Goal: Task Accomplishment & Management: Complete application form

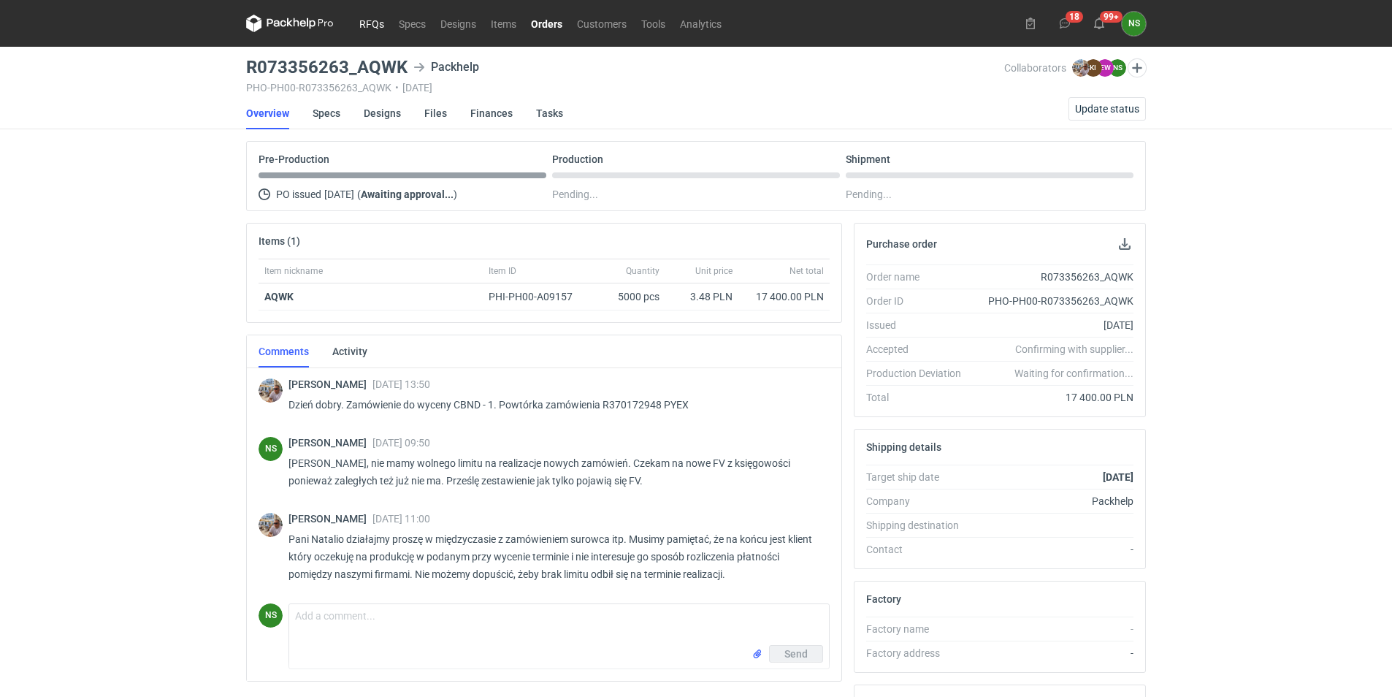
click at [372, 21] on link "RFQs" at bounding box center [371, 24] width 39 height 18
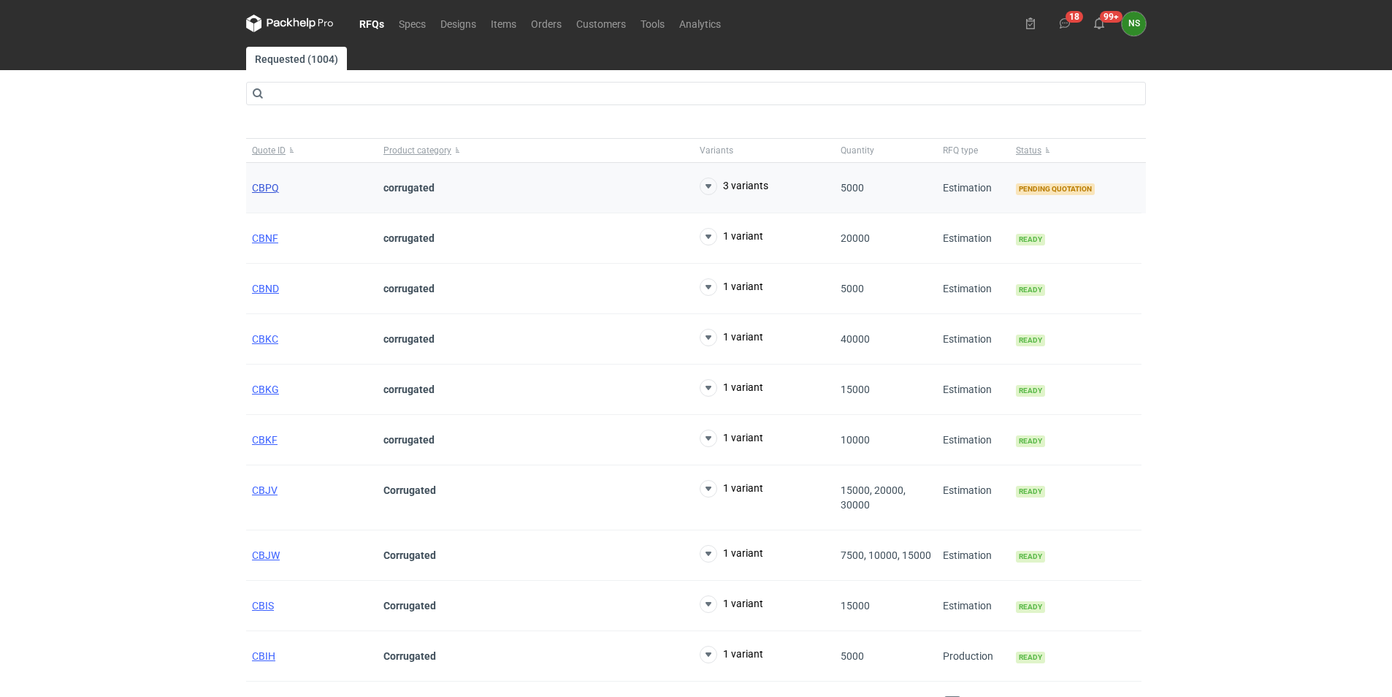
click at [261, 184] on span "CBPQ" at bounding box center [265, 188] width 27 height 12
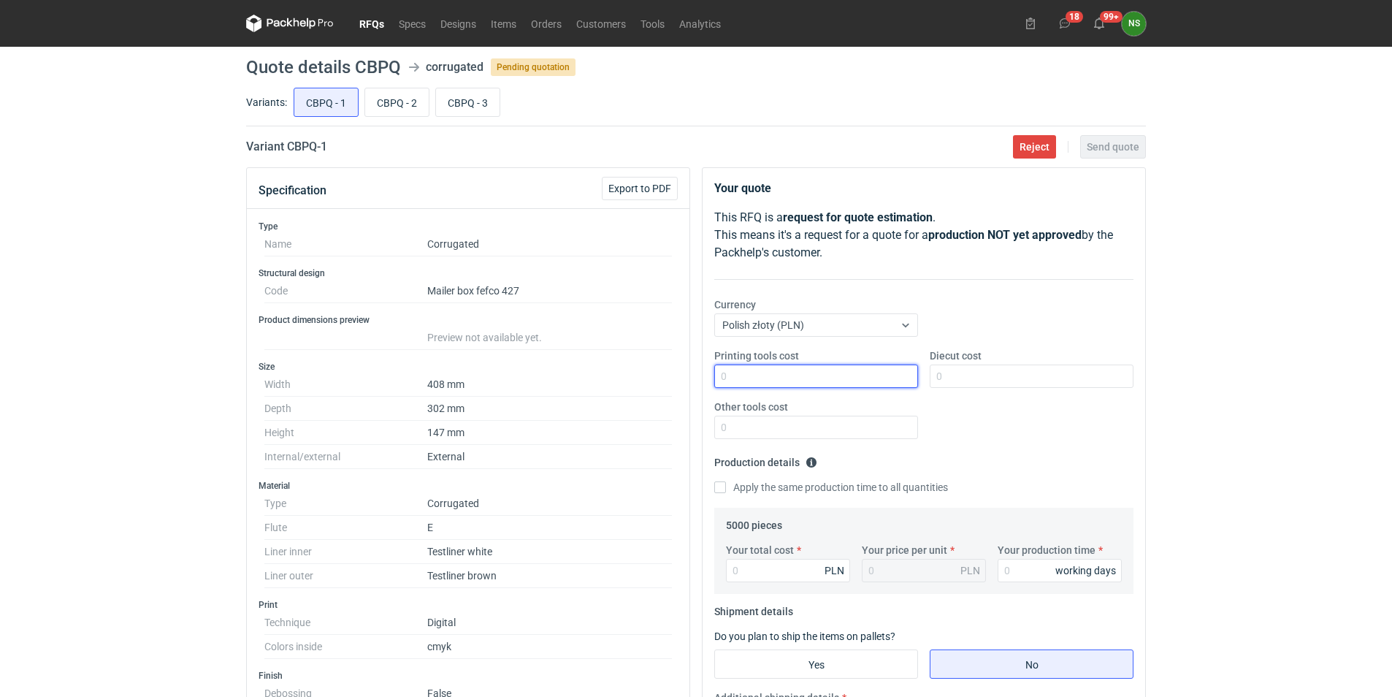
drag, startPoint x: 762, startPoint y: 373, endPoint x: 745, endPoint y: 361, distance: 21.5
click at [762, 373] on input "Printing tools cost" at bounding box center [816, 375] width 204 height 23
type input "0"
type input "2200"
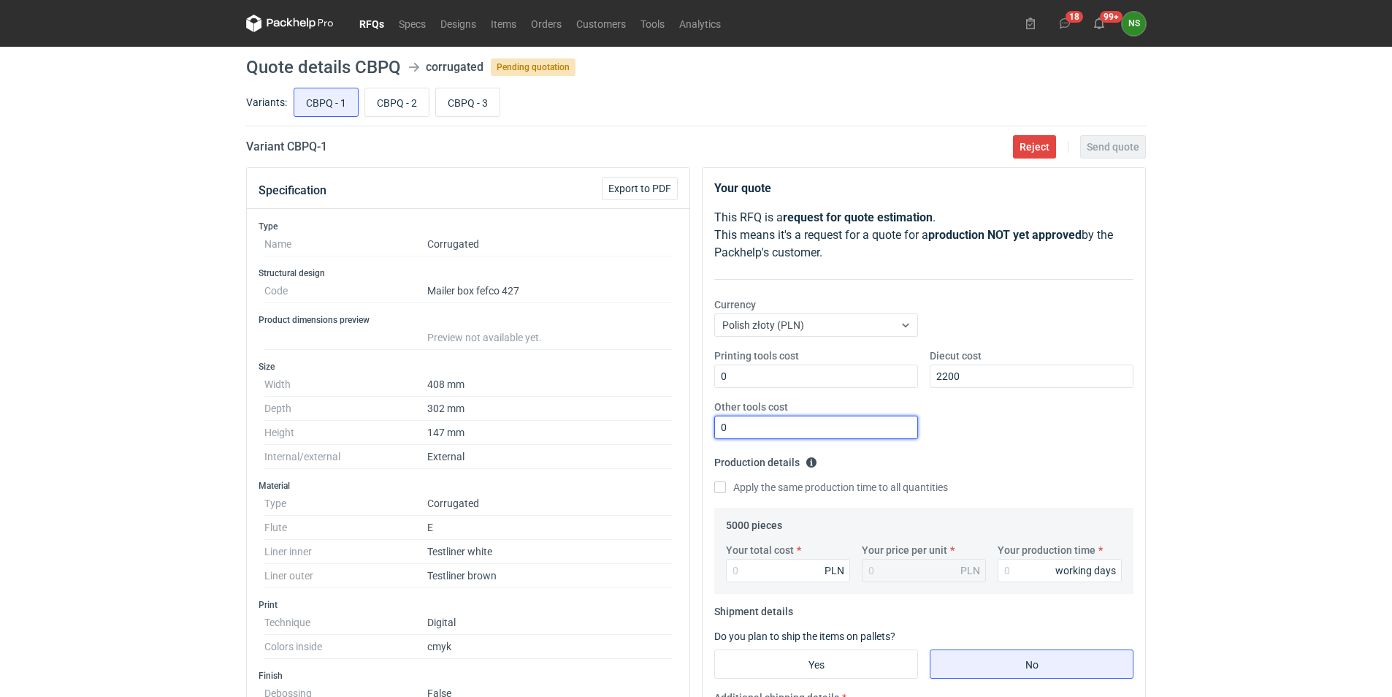
type input "0"
click at [764, 579] on input "Your total cost" at bounding box center [788, 570] width 124 height 23
type input "20750"
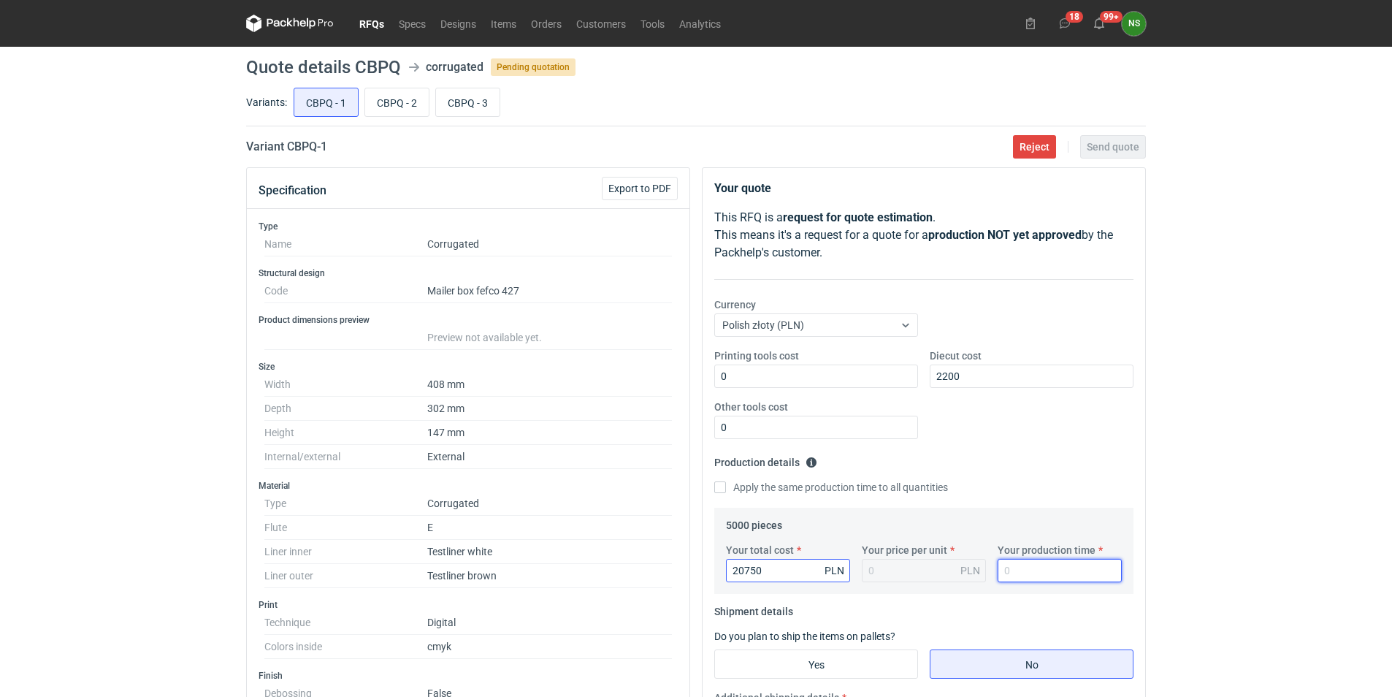
type input "4.15"
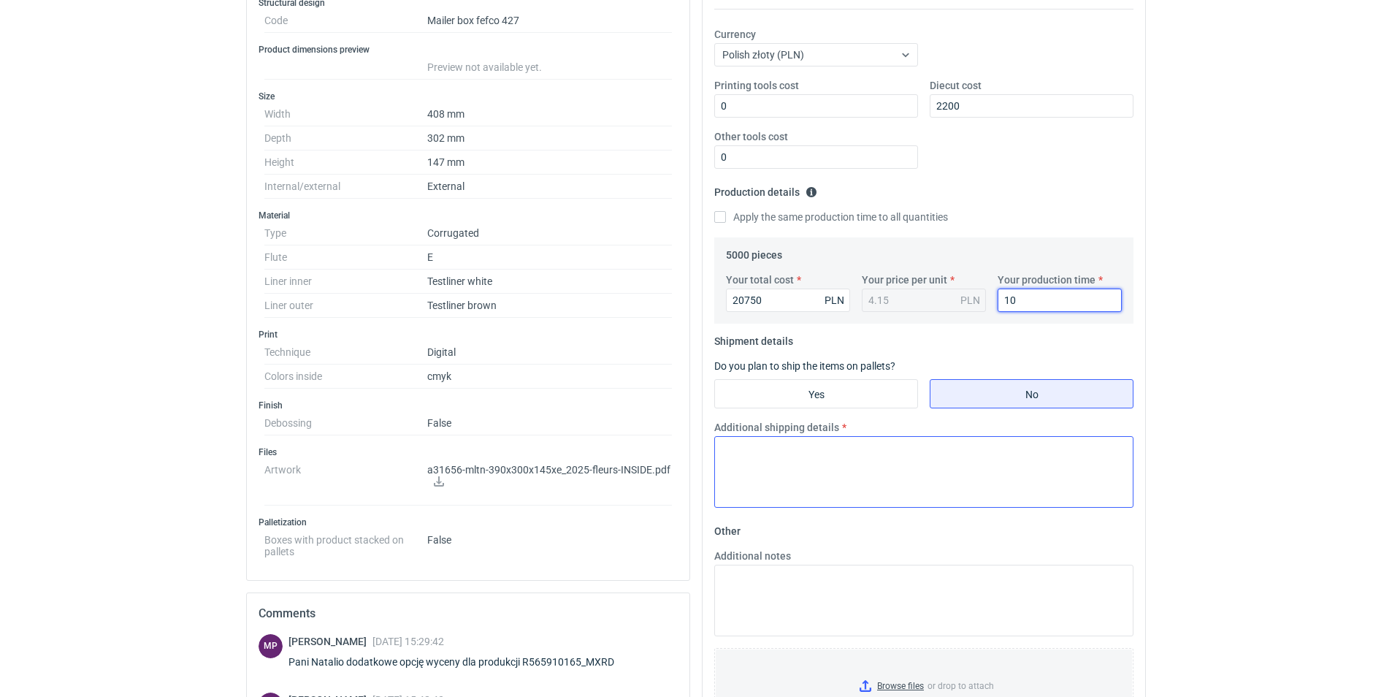
scroll to position [289, 0]
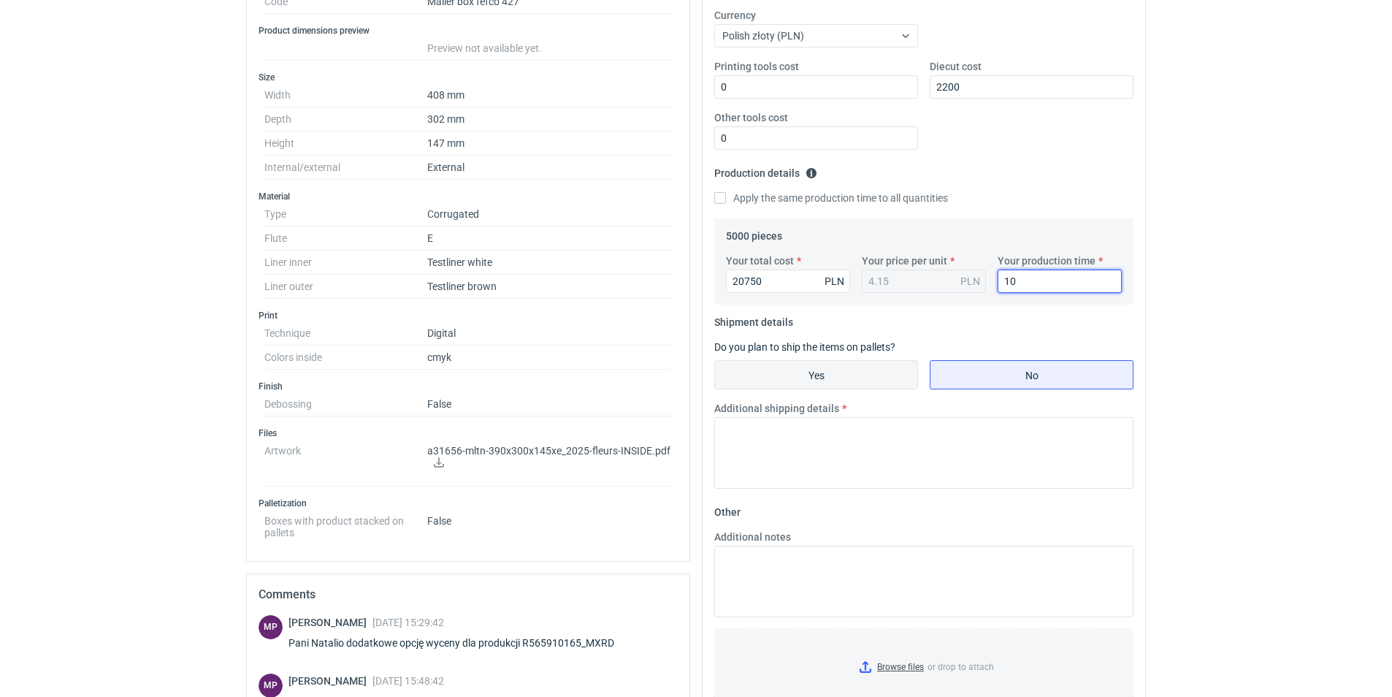
type input "10"
click at [862, 363] on input "Yes" at bounding box center [816, 375] width 202 height 28
radio input "true"
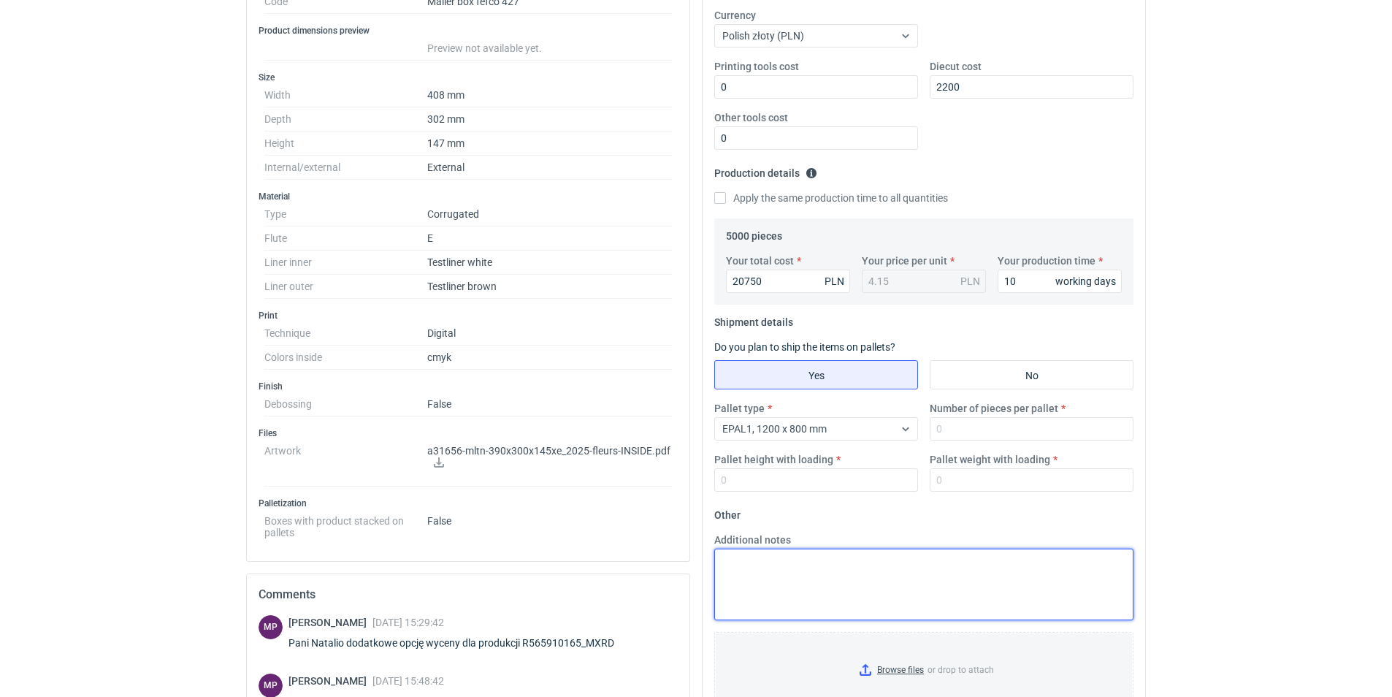
click at [783, 581] on textarea "Additional notes" at bounding box center [923, 584] width 419 height 72
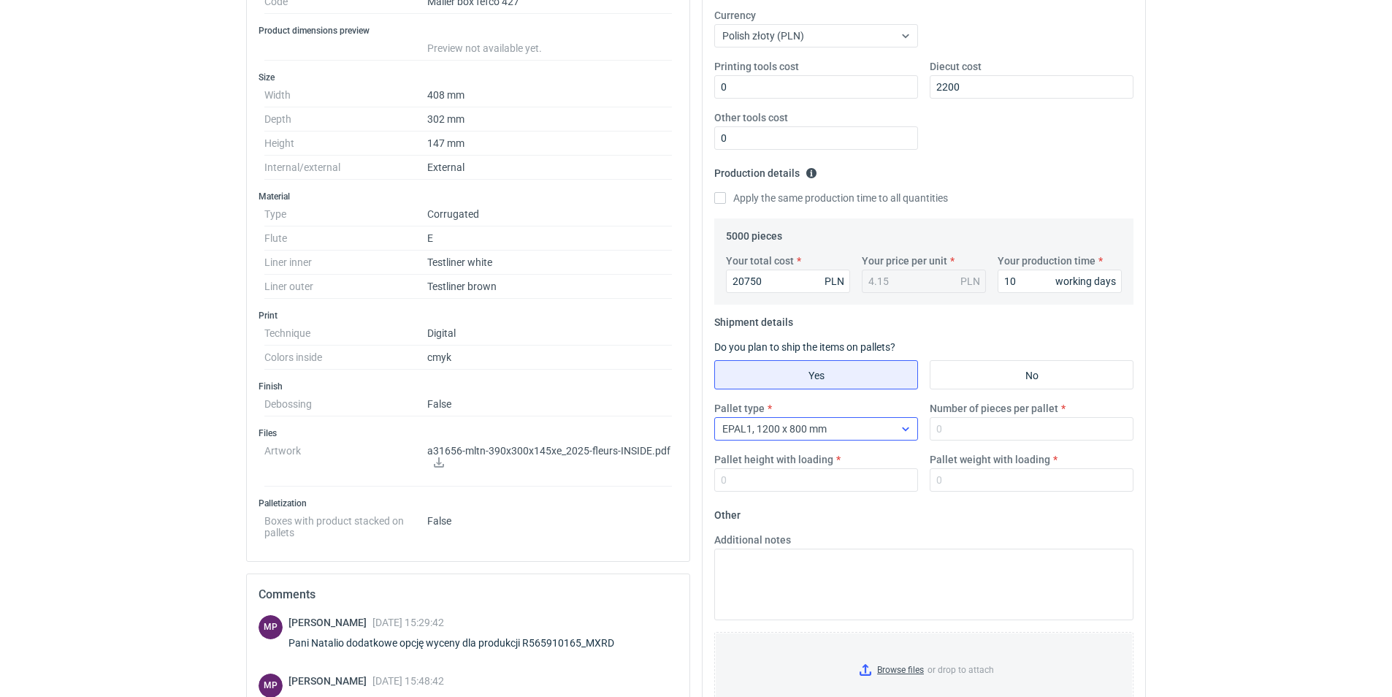
click at [884, 422] on div "EPAL1, 1200 x 800 mm" at bounding box center [804, 428] width 179 height 20
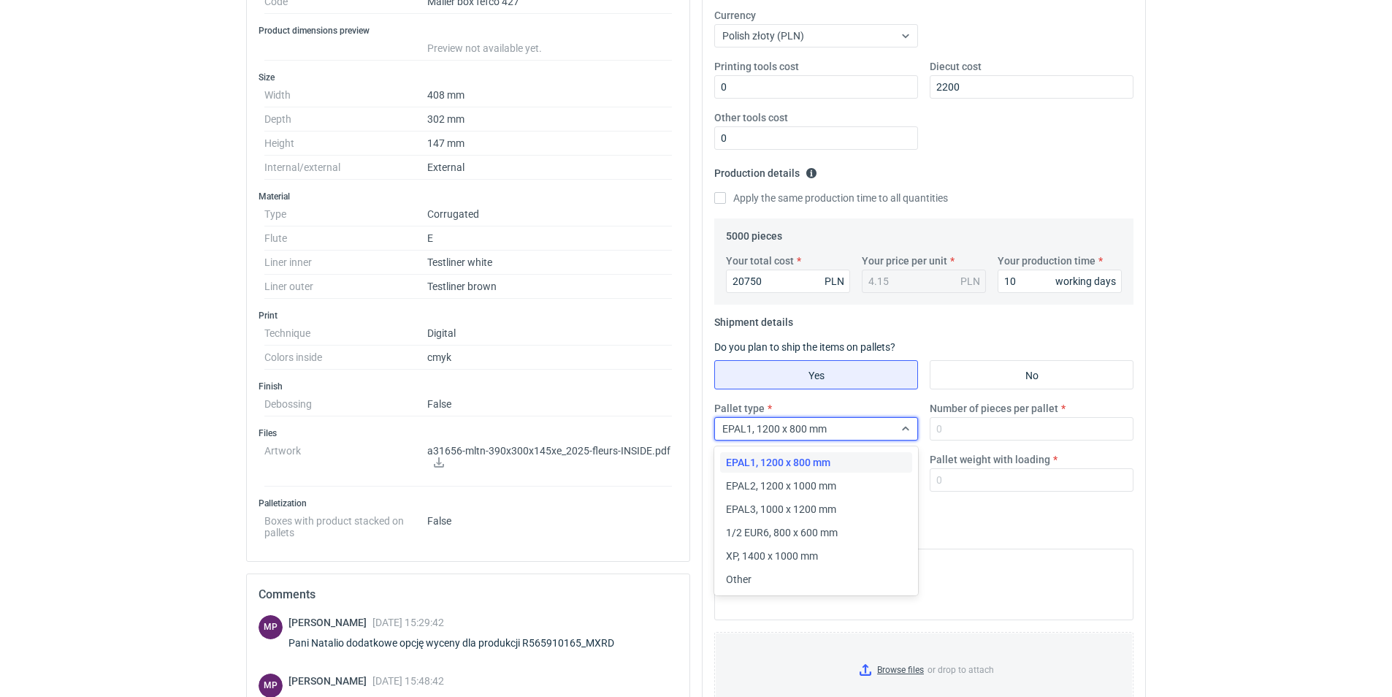
click at [832, 483] on span "EPAL2, 1200 x 1000 mm" at bounding box center [781, 485] width 110 height 15
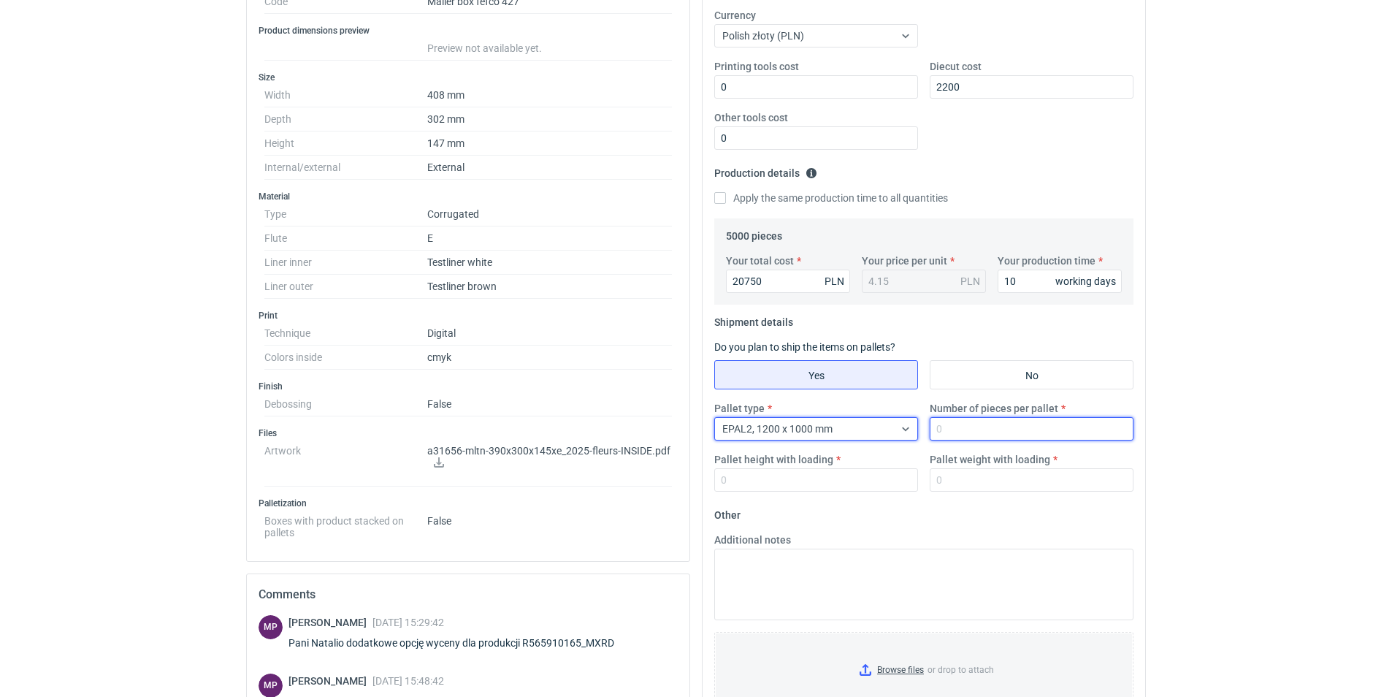
click at [976, 426] on input "Number of pieces per pallet" at bounding box center [1032, 428] width 204 height 23
type input "1030"
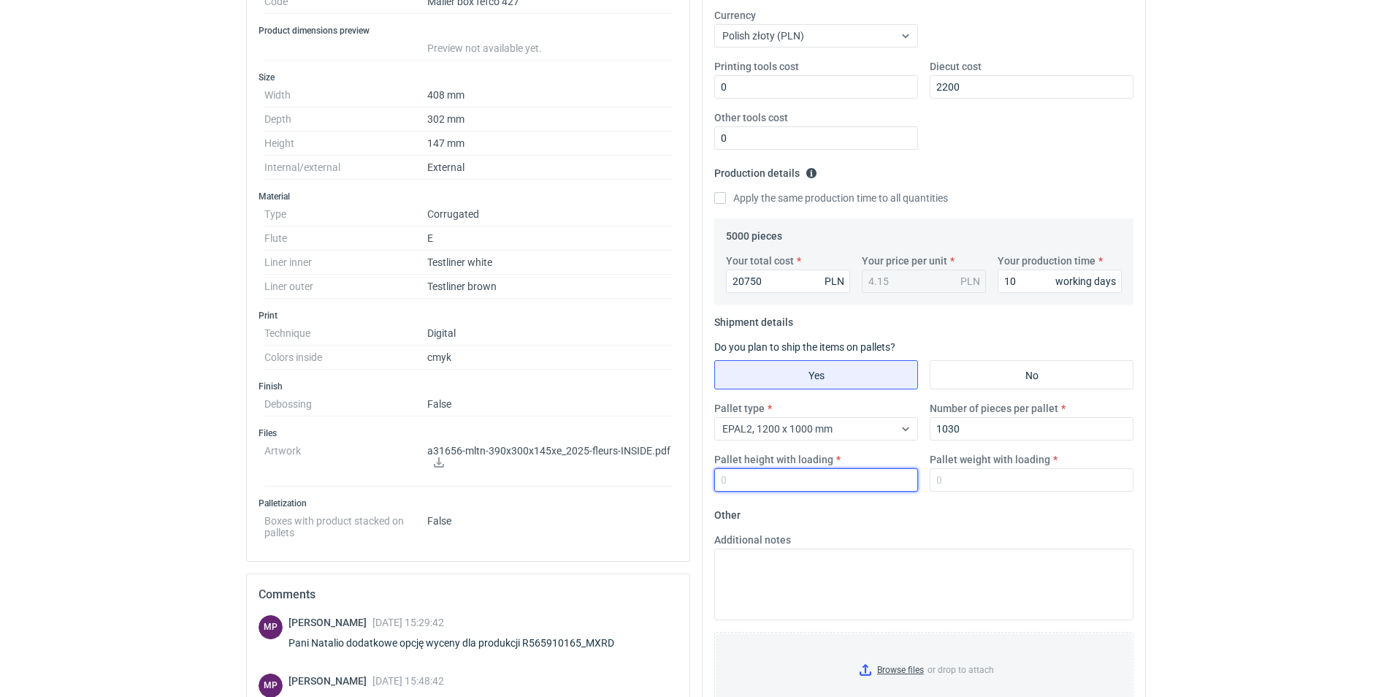
click at [813, 479] on input "Pallet height with loading" at bounding box center [816, 479] width 204 height 23
type input "1850"
click at [1002, 481] on input "Pallet weight with loading" at bounding box center [1032, 479] width 204 height 23
type input "450"
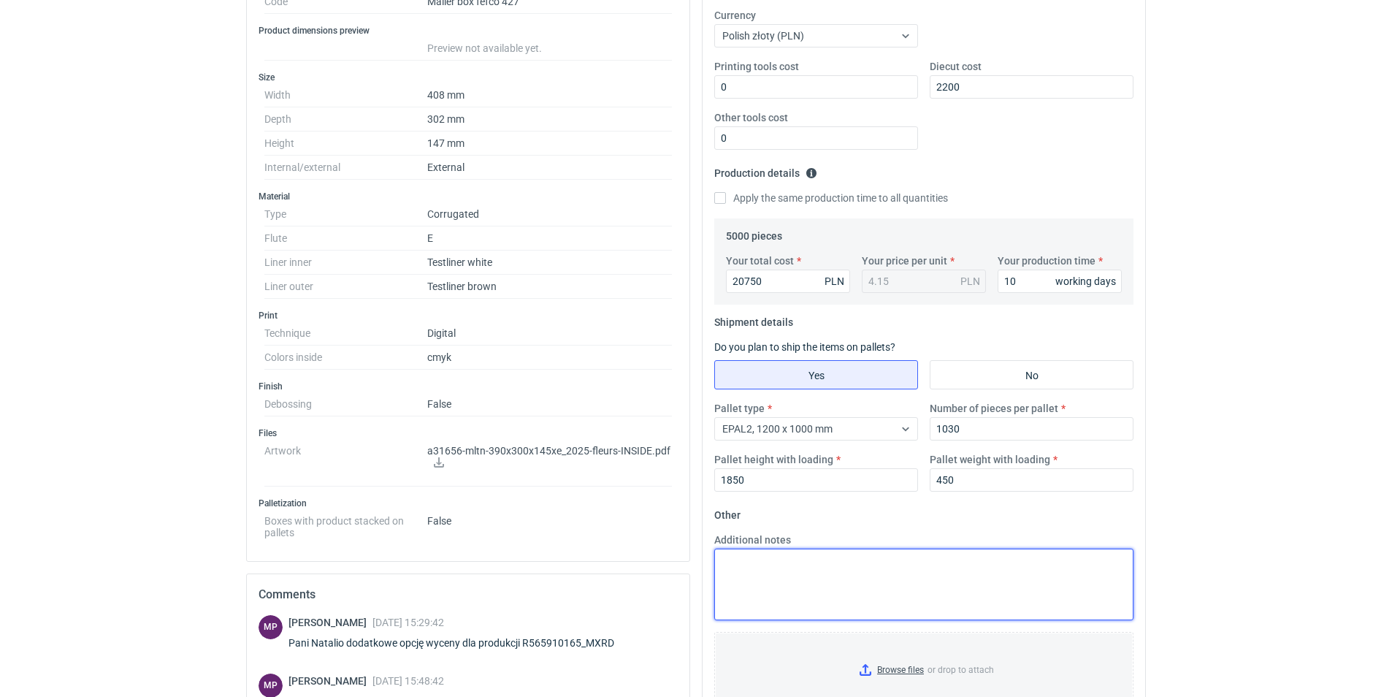
click at [780, 563] on textarea "Additional notes" at bounding box center [923, 584] width 419 height 72
click at [794, 566] on textarea "gramatura 398" at bounding box center [923, 584] width 419 height 72
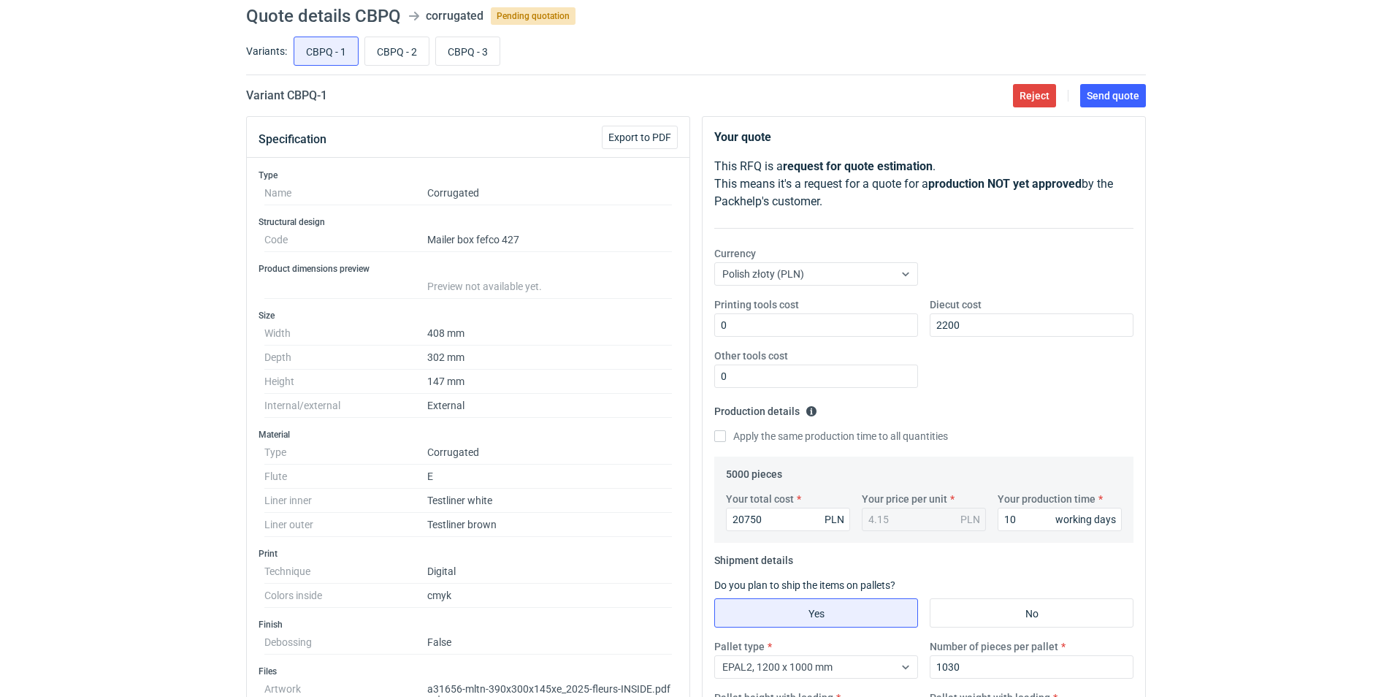
scroll to position [38, 0]
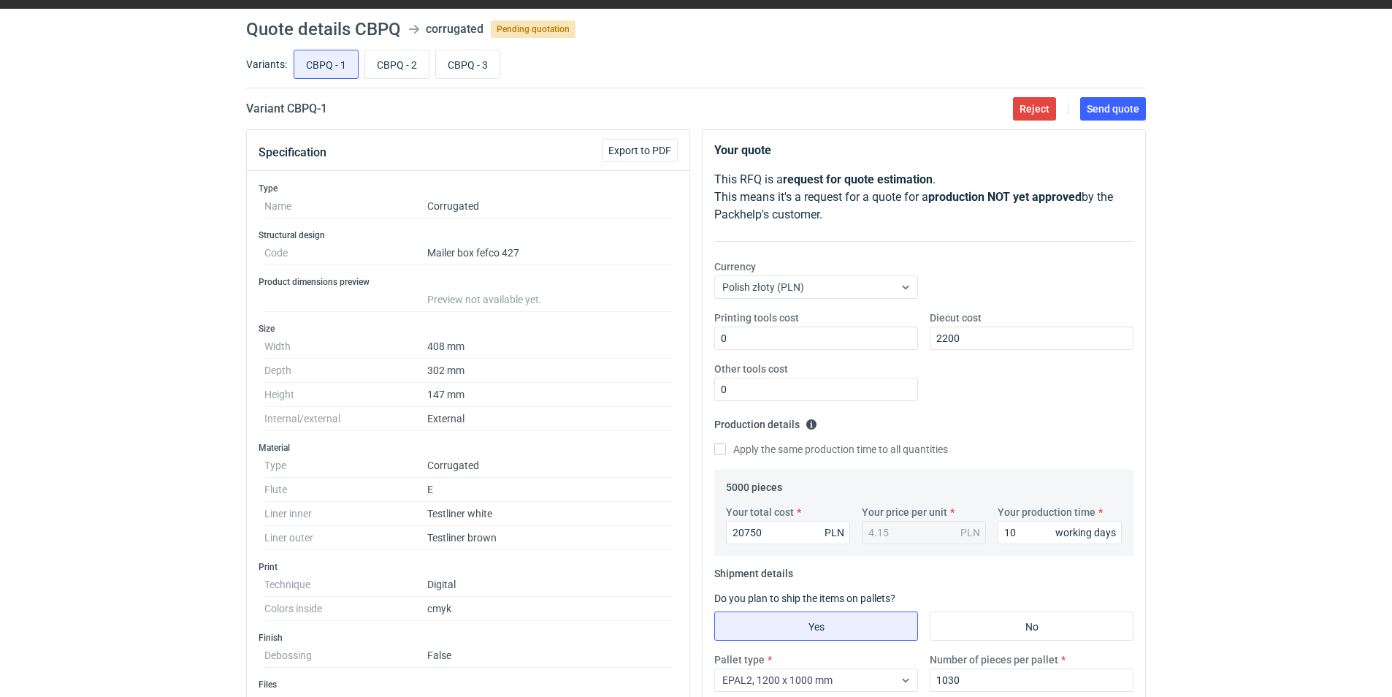
type textarea "gramatura 378 zgodnie z rozmową planowany przegląd maszyny druku HP500 w termin…"
click at [1103, 112] on span "Send quote" at bounding box center [1112, 109] width 53 height 10
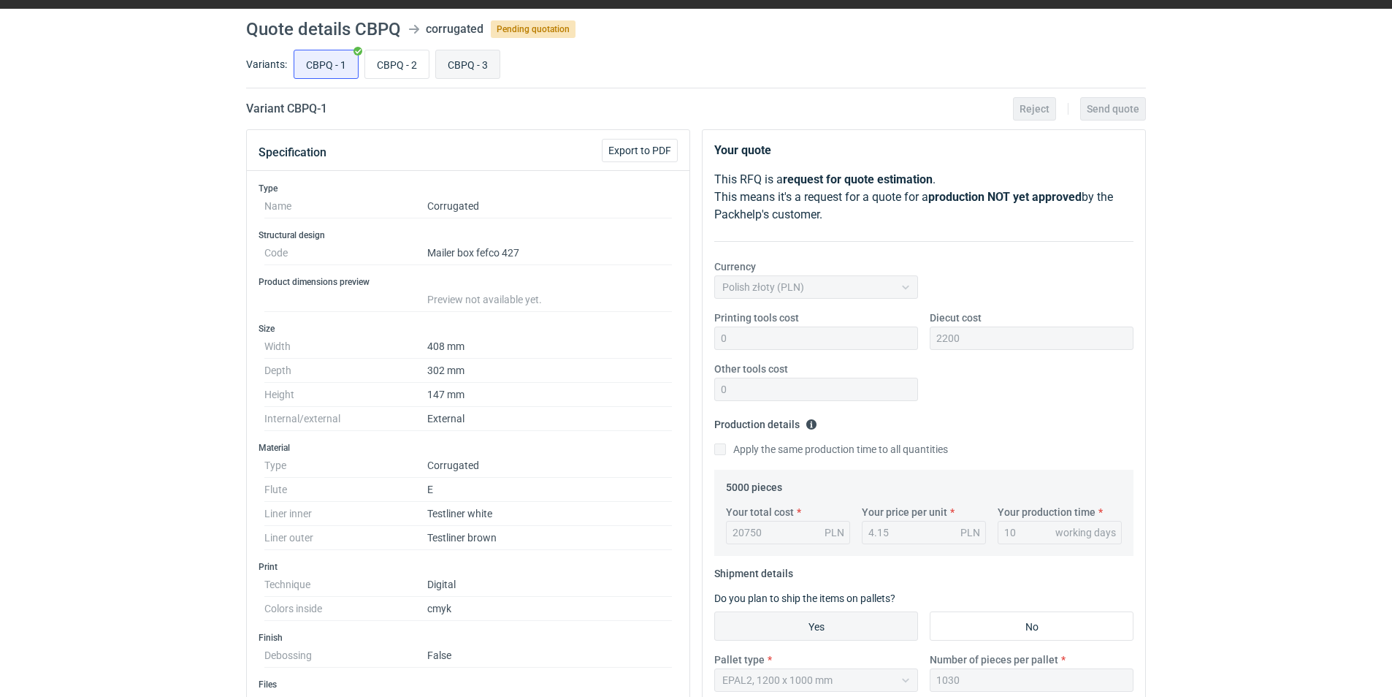
click at [460, 66] on input "CBPQ - 3" at bounding box center [468, 64] width 64 height 28
radio input "true"
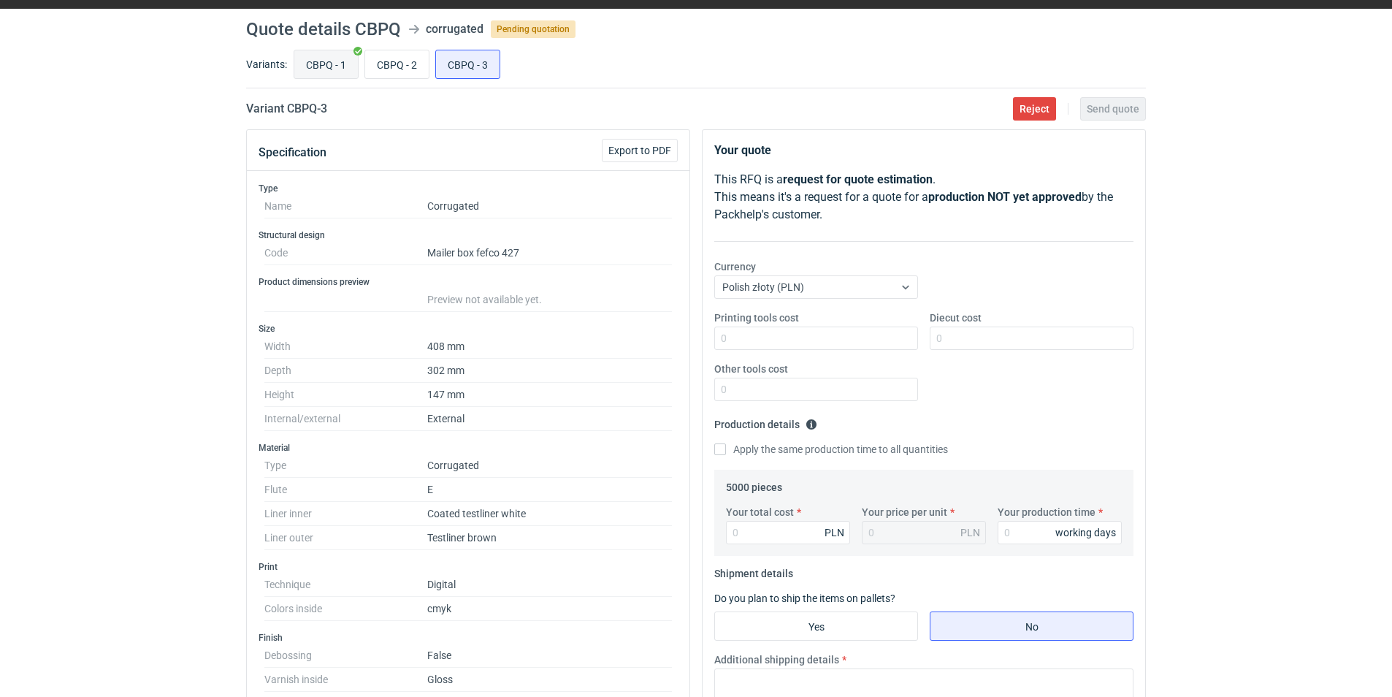
click at [313, 59] on input "CBPQ - 1" at bounding box center [326, 64] width 64 height 28
radio input "true"
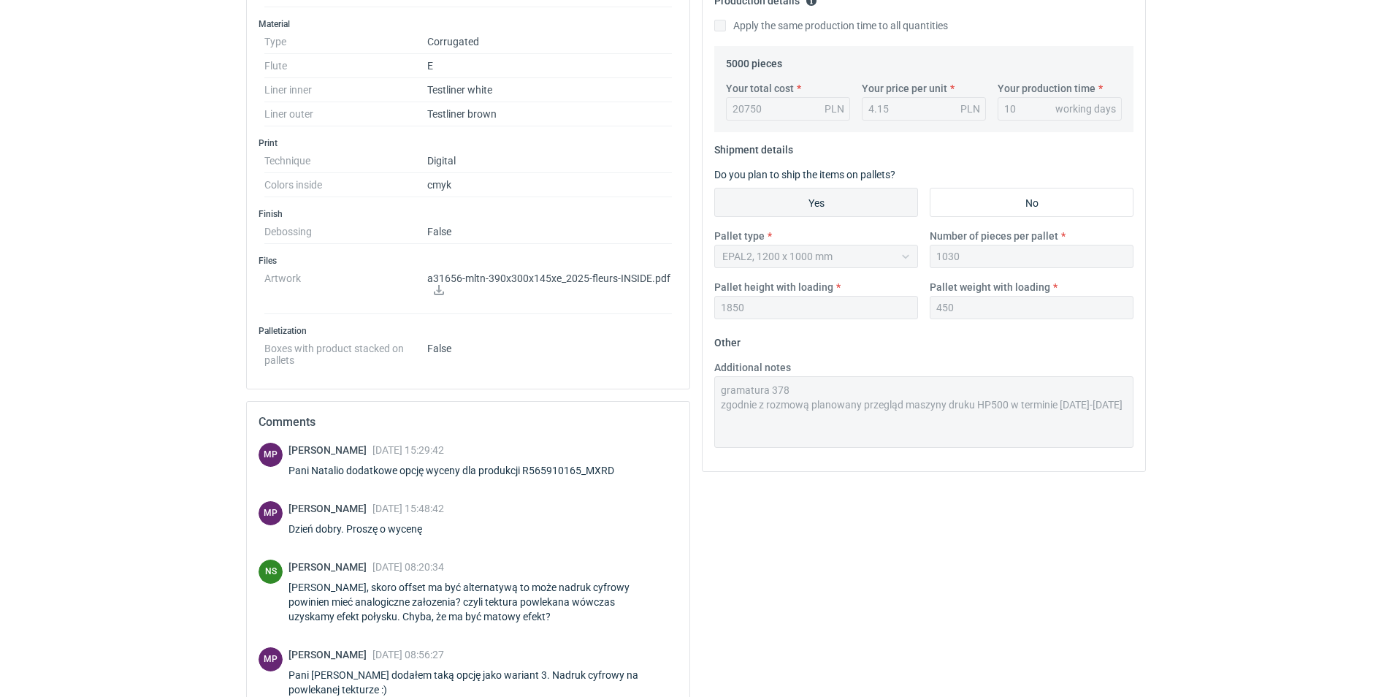
scroll to position [559, 0]
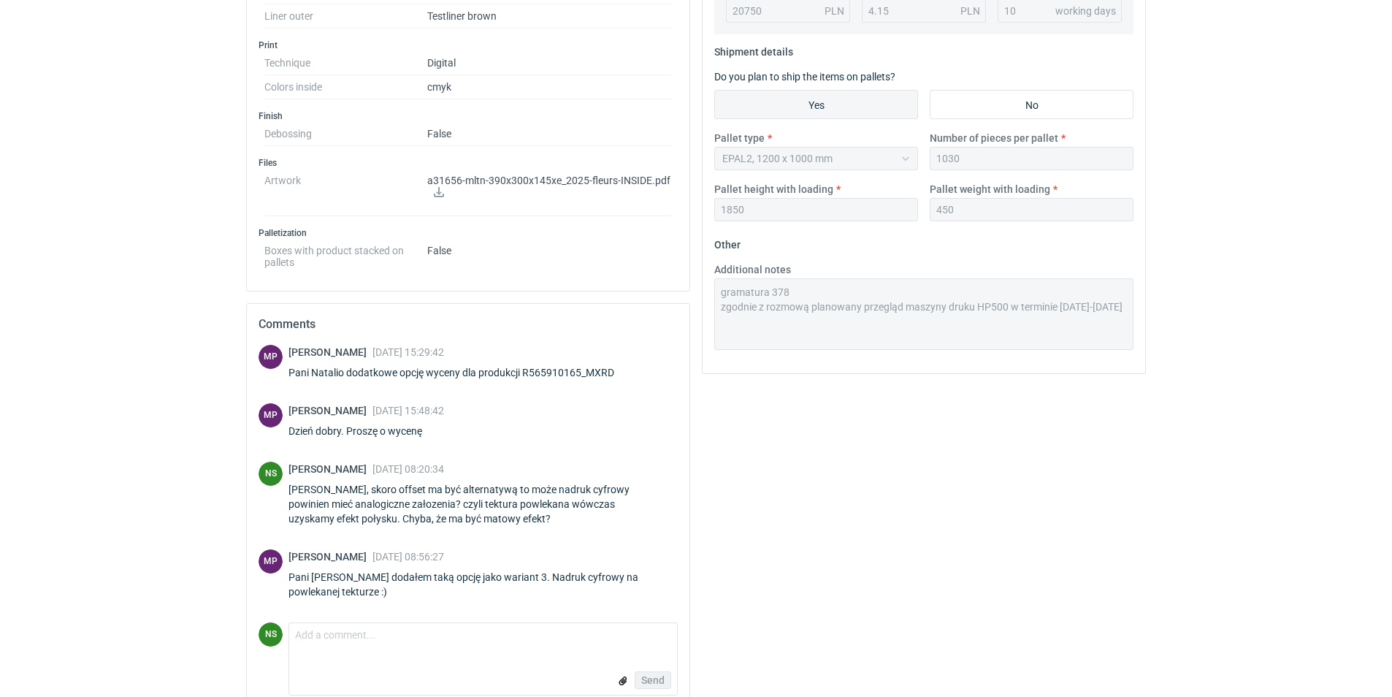
click at [712, 292] on div "Additional notes gramatura 378 zgodnie z rozmową planowany przegląd maszyny dru…" at bounding box center [923, 306] width 431 height 88
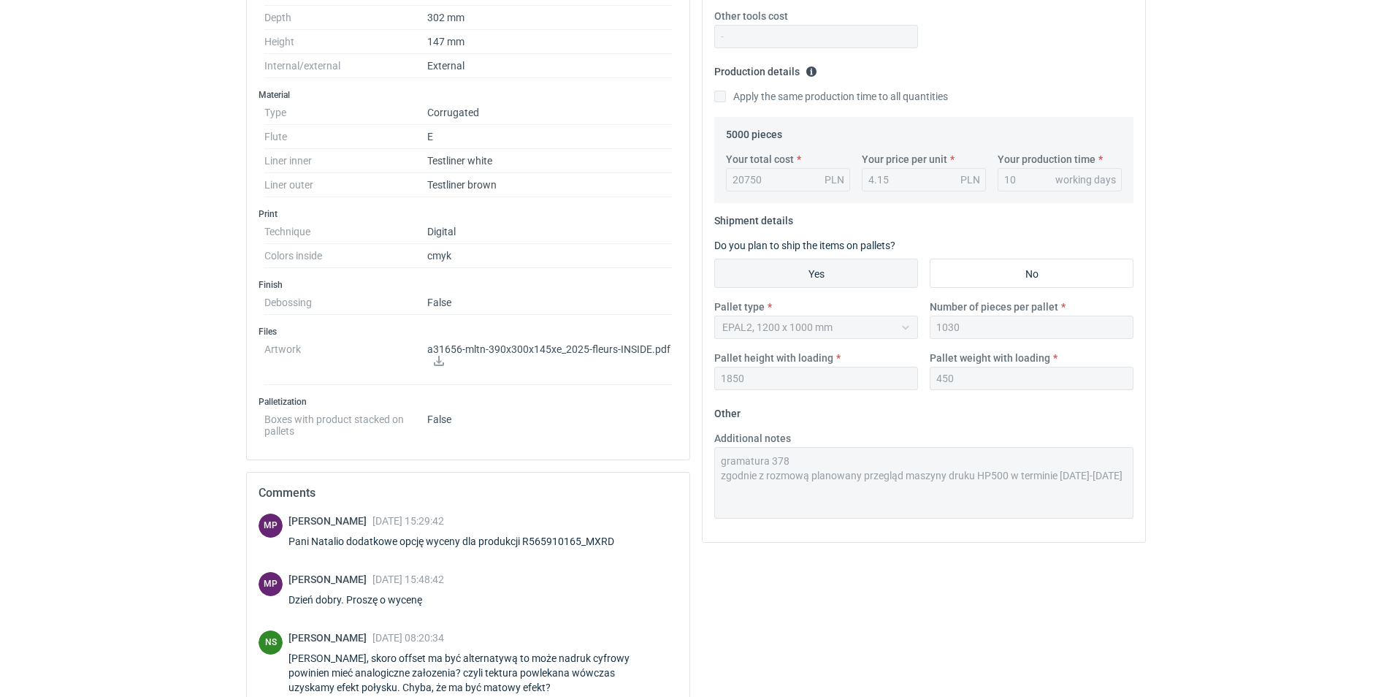
scroll to position [74, 0]
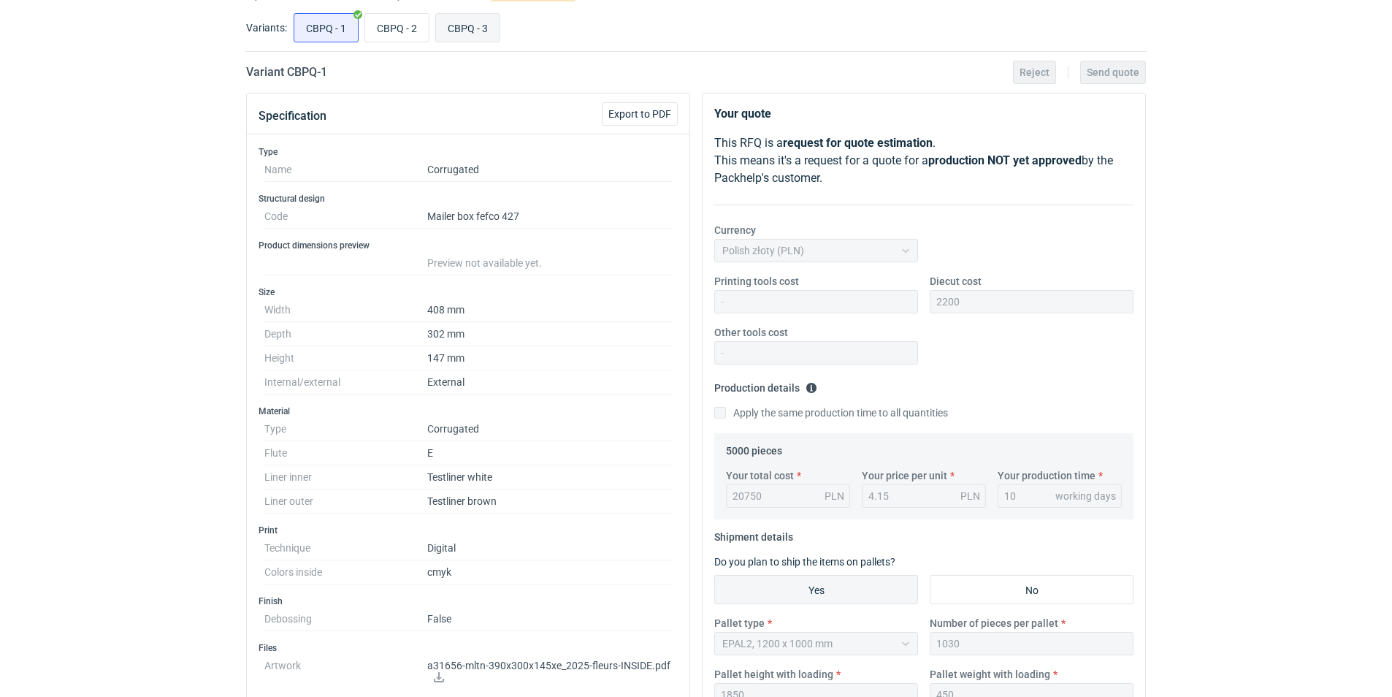
click at [458, 24] on input "CBPQ - 3" at bounding box center [468, 28] width 64 height 28
radio input "true"
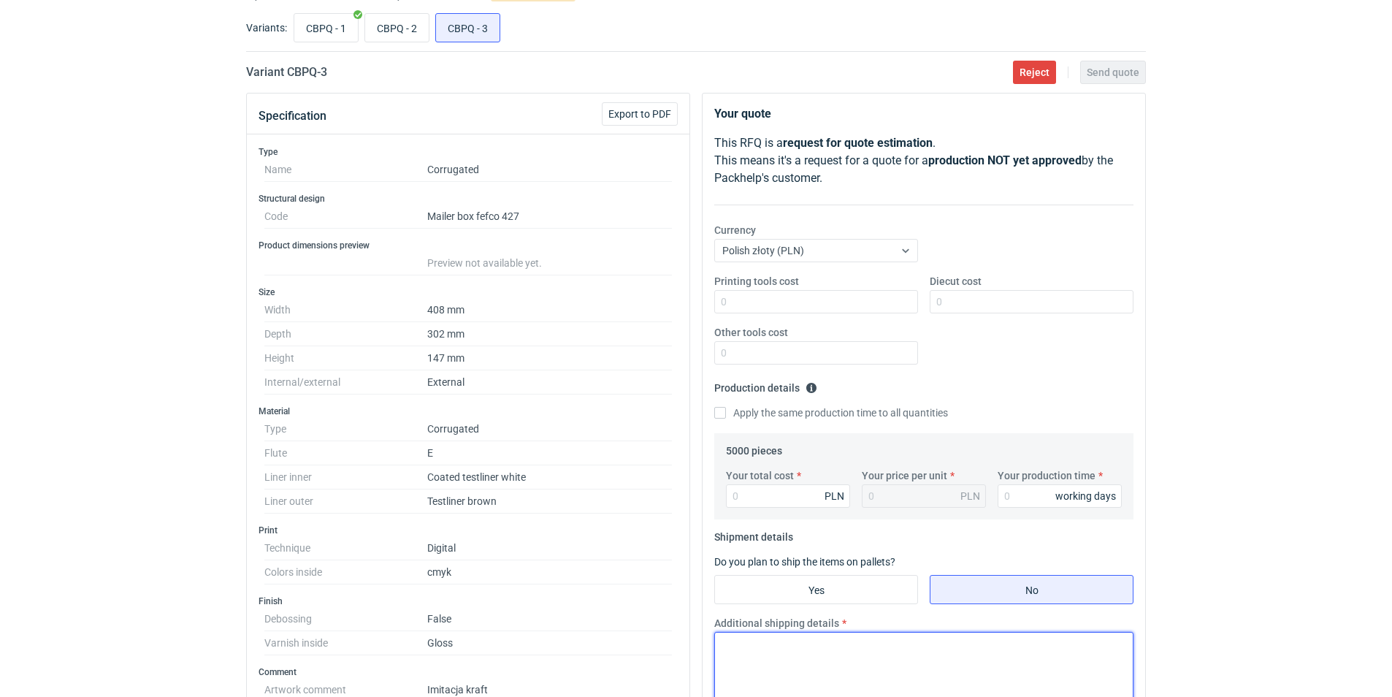
click at [751, 655] on textarea "Additional shipping details" at bounding box center [923, 668] width 419 height 72
paste textarea "gramatura 378 zgodnie z rozmową planowany przegląd maszyny druku HP500 w termin…"
click at [789, 648] on textarea "gramatura 378 zgodnie z rozmową planowany przegląd maszyny druku HP500 w termin…" at bounding box center [923, 668] width 419 height 72
type textarea "gramatura 398 powlekany zgodnie z rozmową planowany przegląd maszyny druku HP50…"
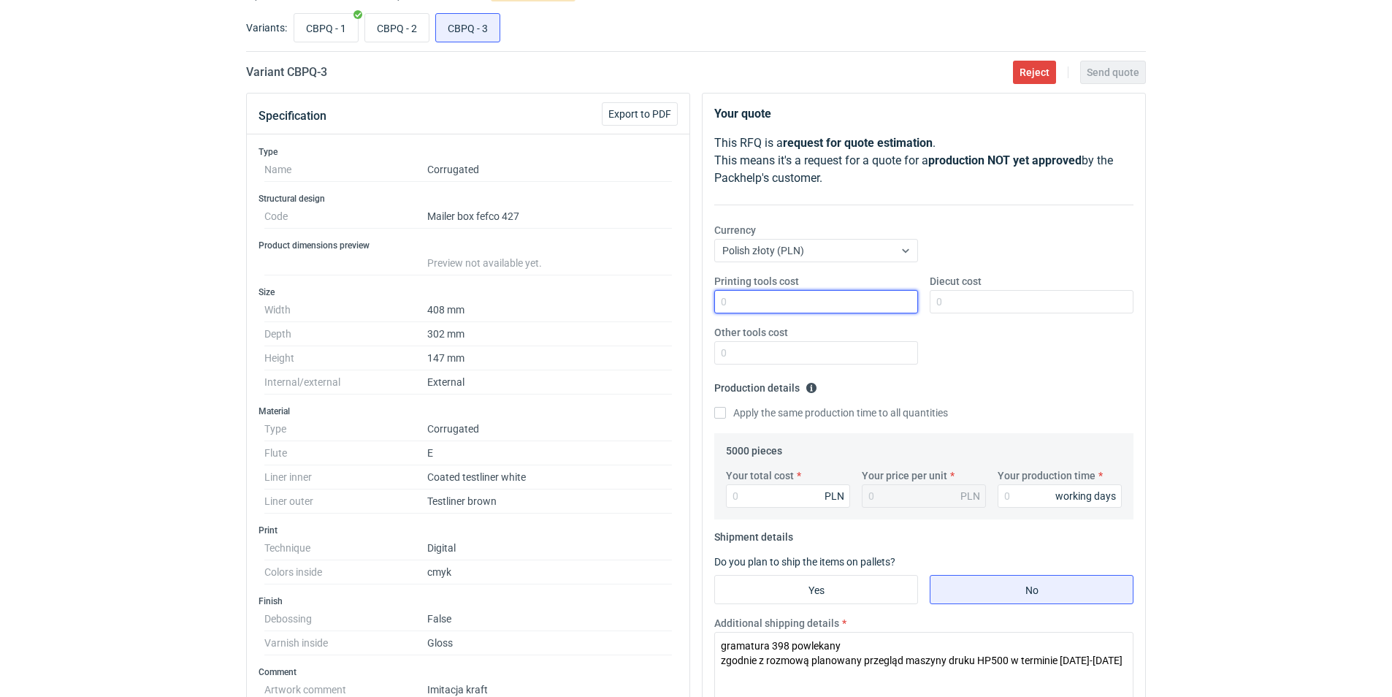
click at [750, 299] on input "Printing tools cost" at bounding box center [816, 301] width 204 height 23
type input "0"
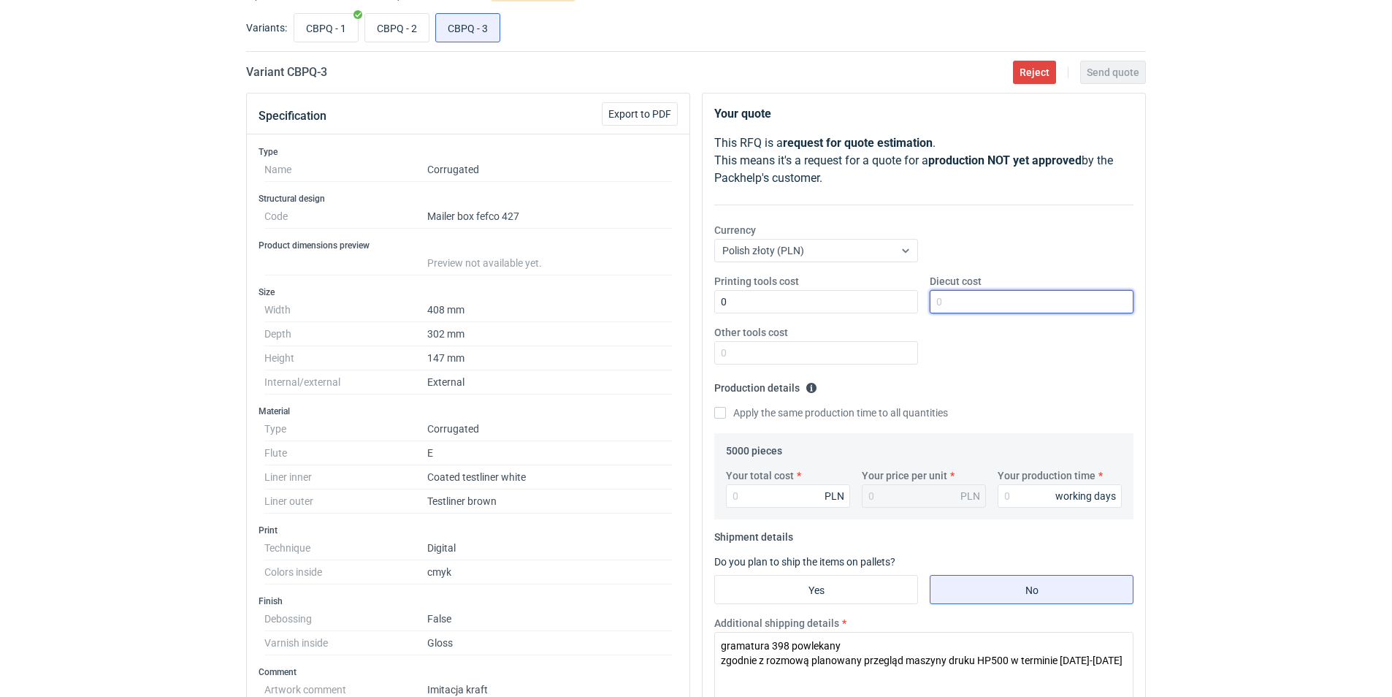
click at [956, 304] on input "Diecut cost" at bounding box center [1032, 301] width 204 height 23
type input "2200"
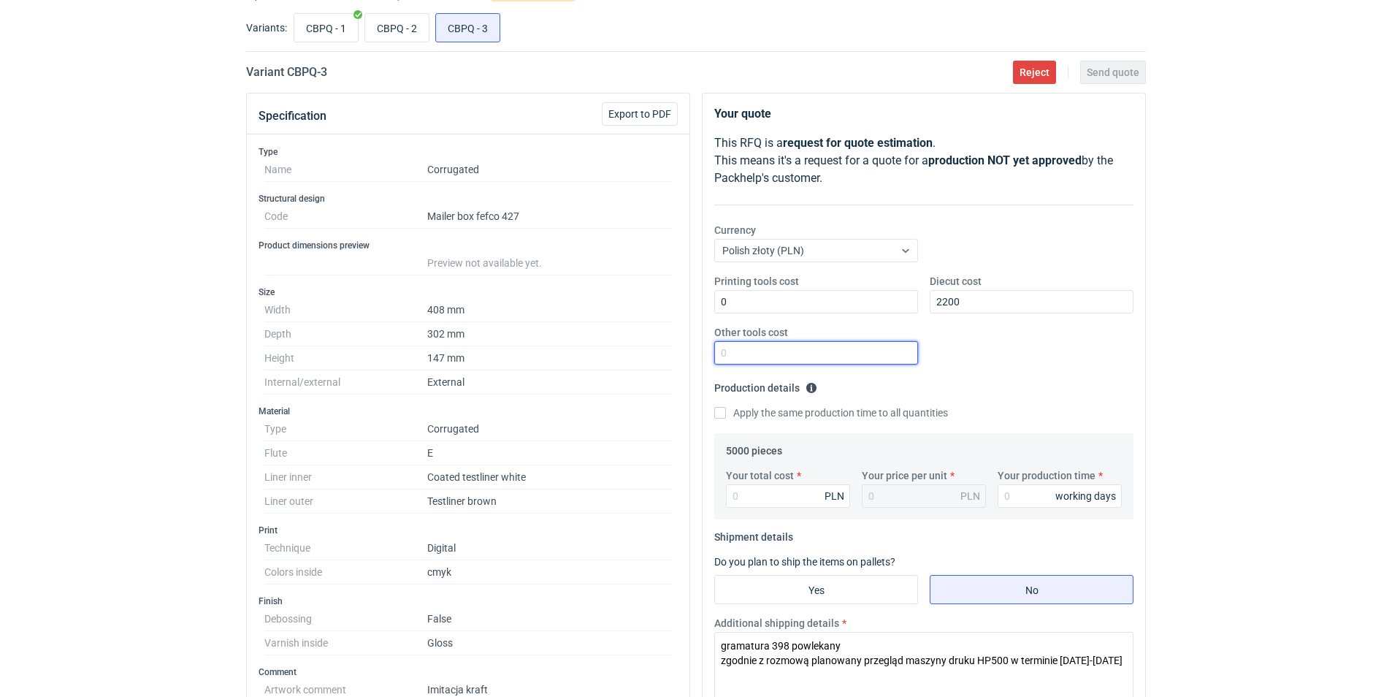
click at [821, 355] on input "Other tools cost" at bounding box center [816, 352] width 204 height 23
type input "0"
click at [751, 494] on input "Your total cost" at bounding box center [788, 495] width 124 height 23
paste input "21825.00"
type input "21825.00"
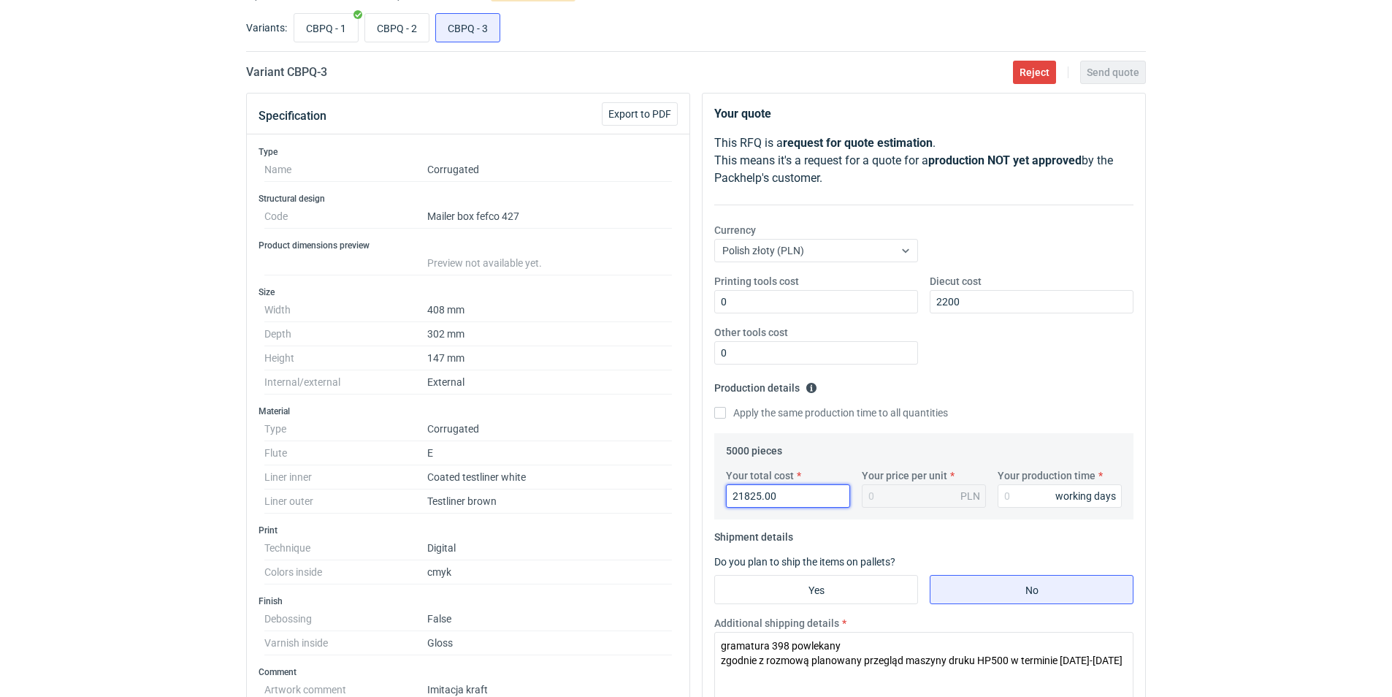
type input "4.37"
type input "21825.00"
click at [1016, 497] on input "Your production time" at bounding box center [1059, 495] width 124 height 23
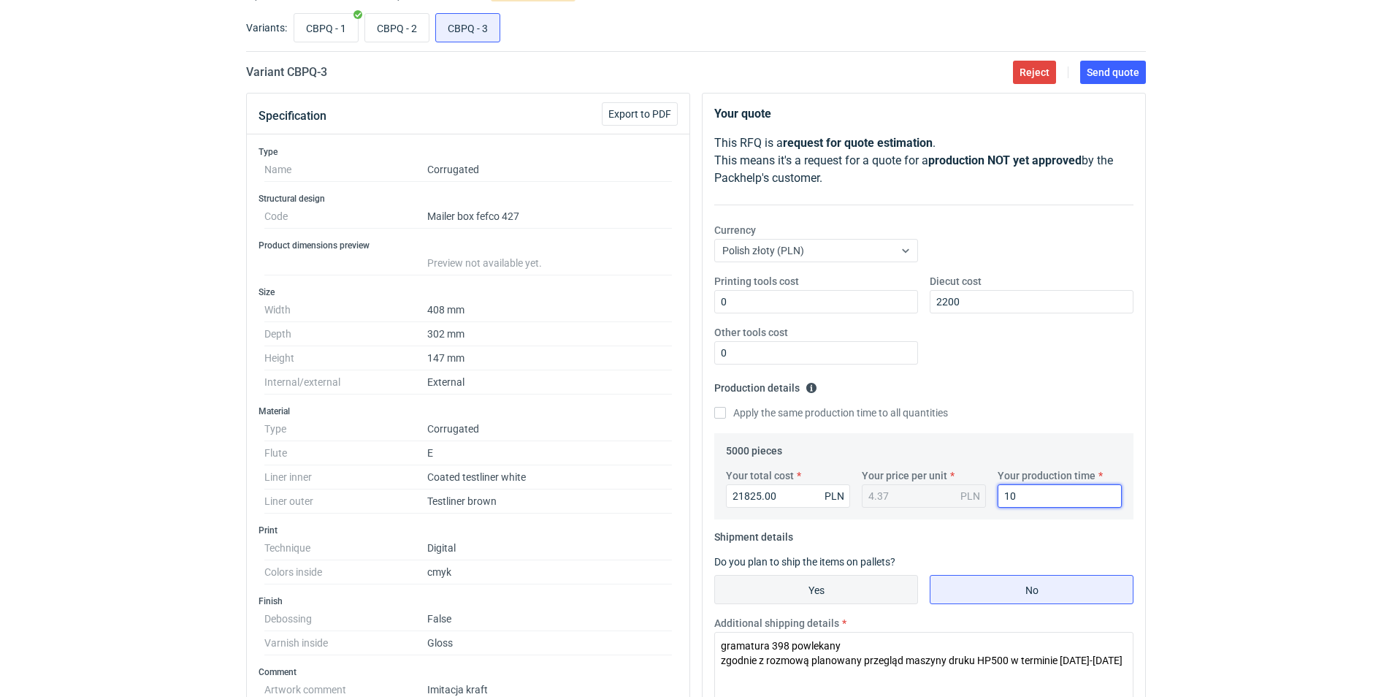
type input "10"
click at [855, 594] on input "Yes" at bounding box center [816, 589] width 202 height 28
radio input "true"
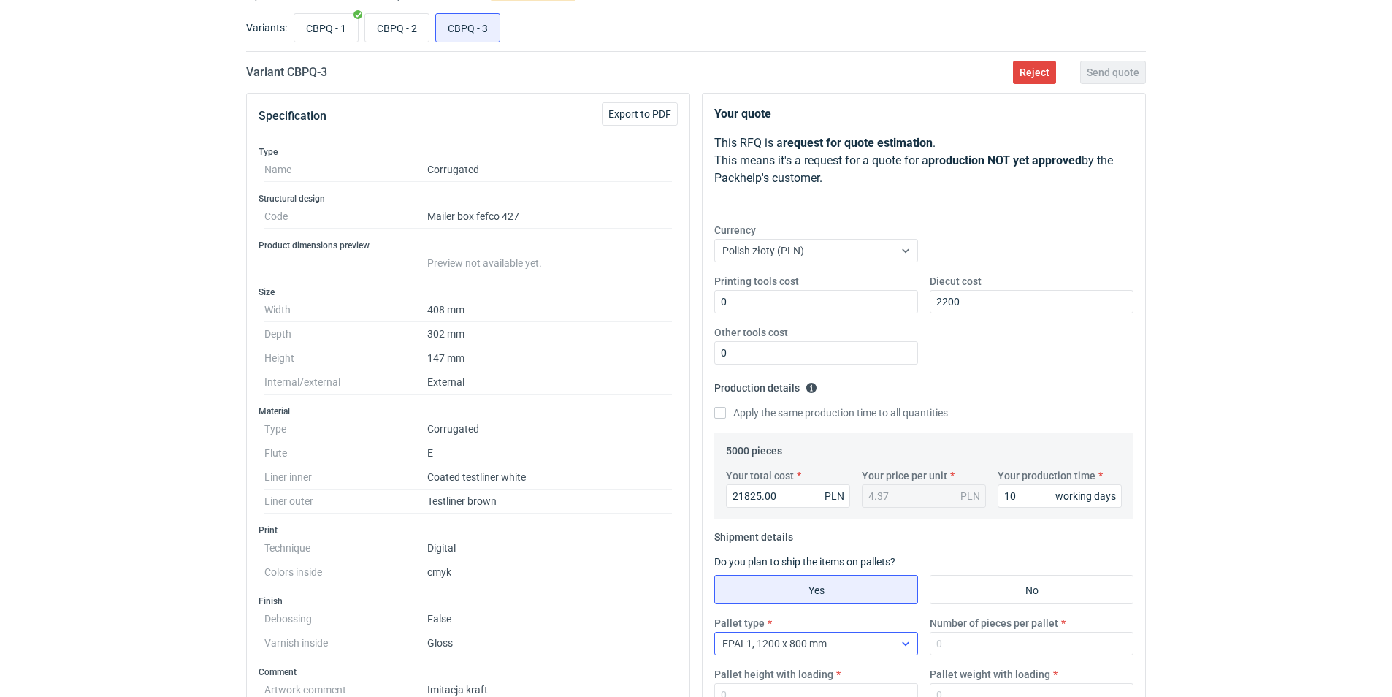
click at [908, 642] on icon at bounding box center [906, 643] width 12 height 12
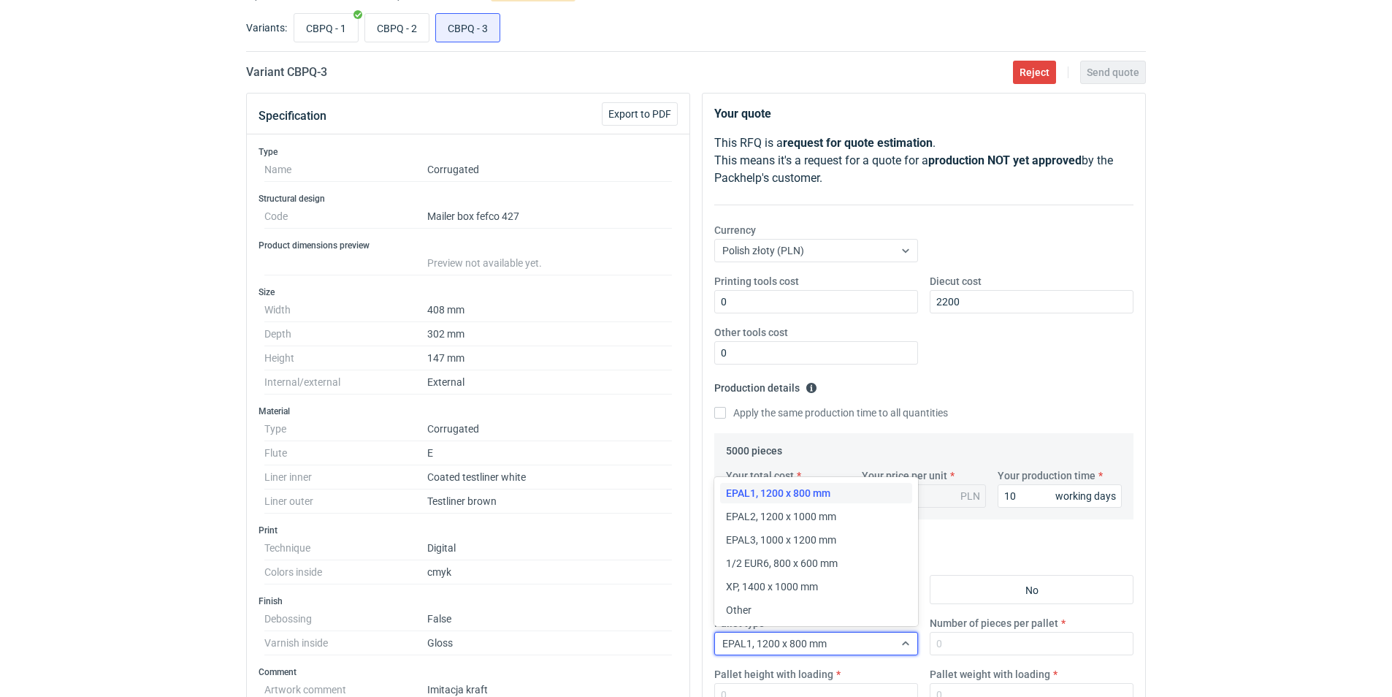
drag, startPoint x: 800, startPoint y: 518, endPoint x: 1010, endPoint y: 611, distance: 229.8
click at [801, 518] on span "EPAL2, 1200 x 1000 mm" at bounding box center [781, 516] width 110 height 15
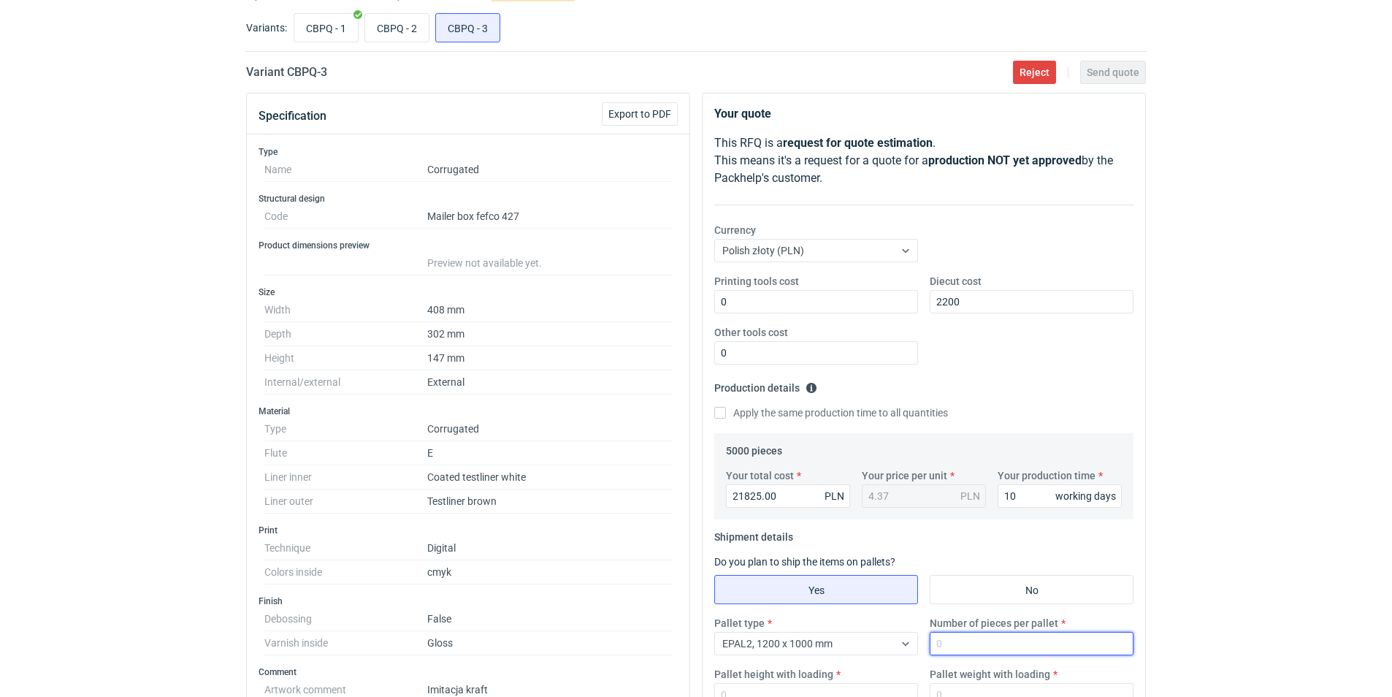
click at [989, 640] on input "Number of pieces per pallet" at bounding box center [1032, 643] width 204 height 23
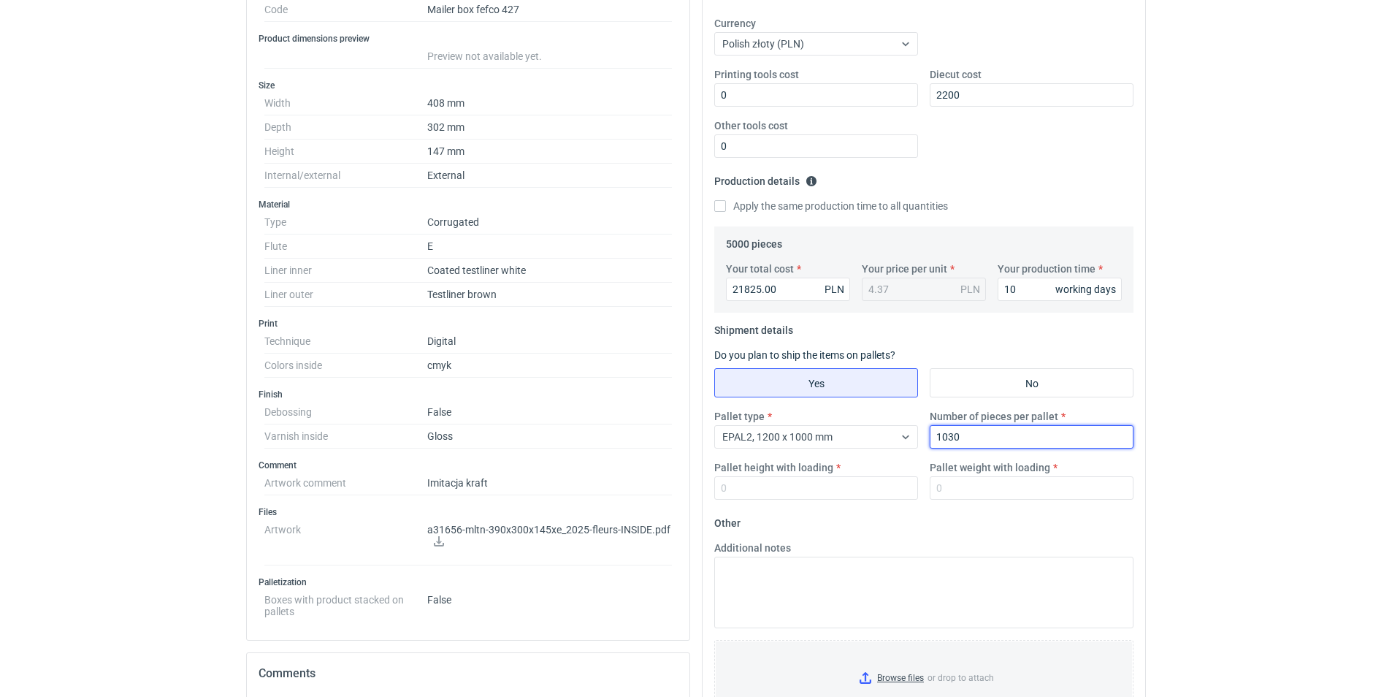
scroll to position [293, 0]
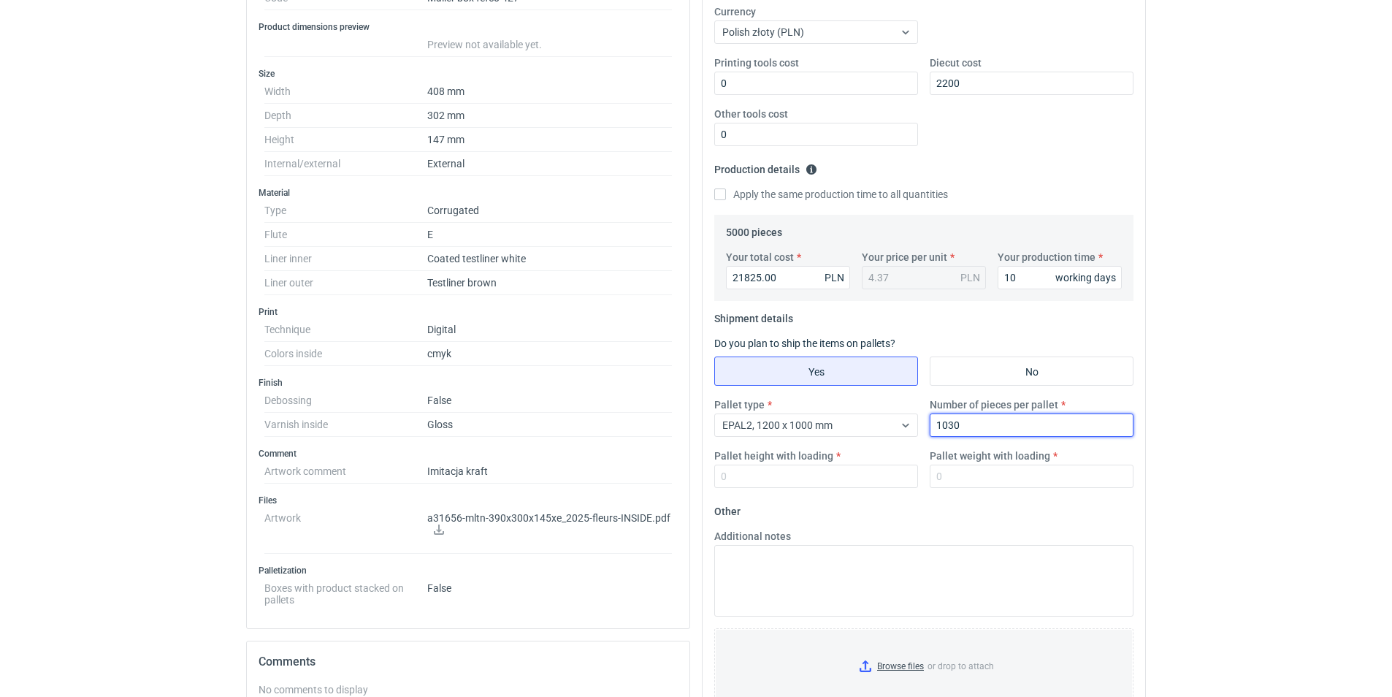
type input "1030"
click at [800, 488] on div "Pallet type EPAL2, 1200 x 1000 mm Number of pieces per pallet 1030 Pallet heigh…" at bounding box center [923, 448] width 431 height 102
click at [783, 475] on input "Pallet height with loading" at bounding box center [816, 475] width 204 height 23
type input "1850"
click at [946, 461] on label "Pallet weight with loading" at bounding box center [990, 455] width 120 height 15
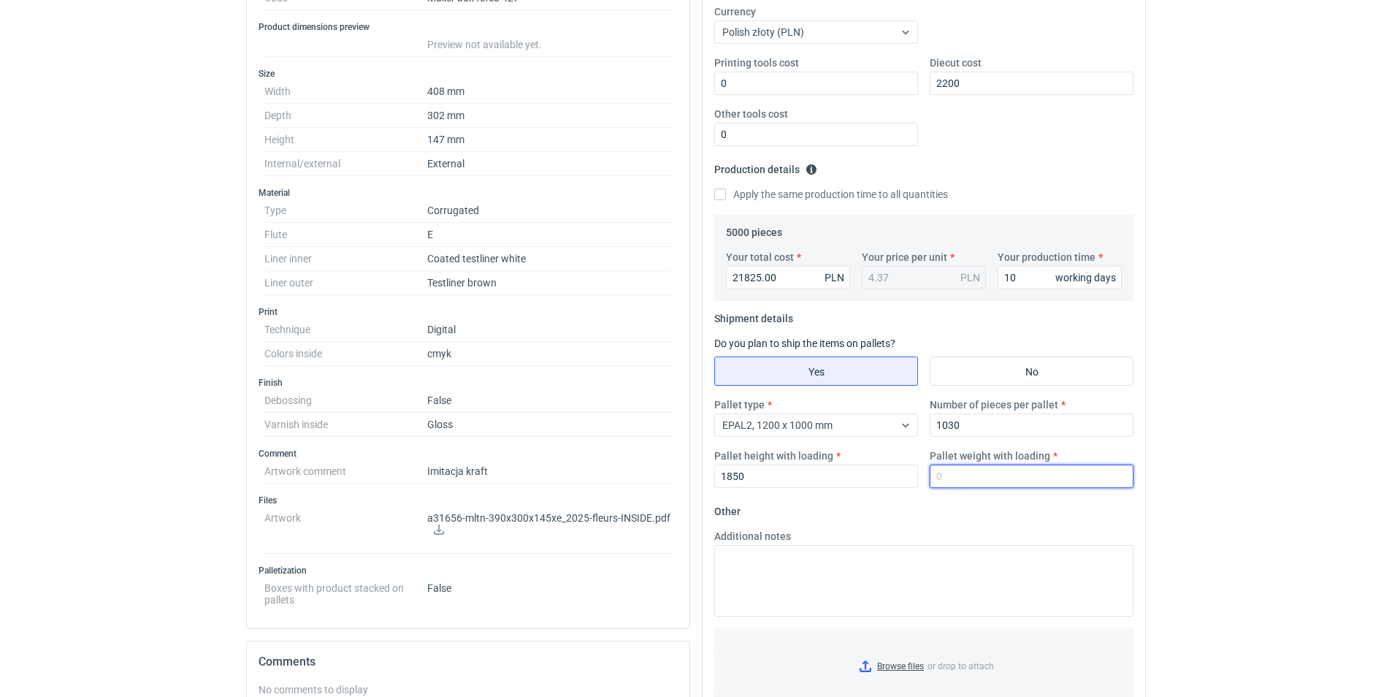
click at [946, 464] on input "Pallet weight with loading" at bounding box center [1032, 475] width 204 height 23
type input "450"
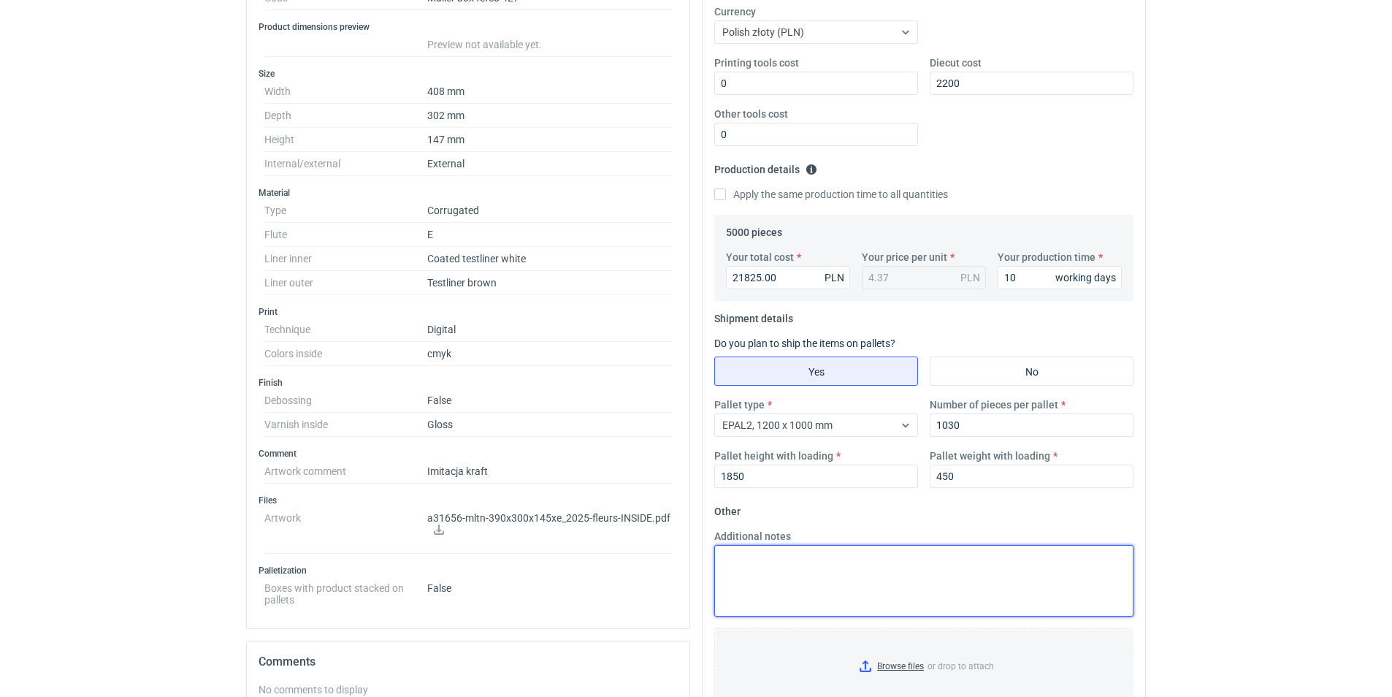
click at [802, 567] on textarea "Additional notes" at bounding box center [923, 581] width 419 height 72
paste textarea "21825,00"
type textarea "21825,00"
drag, startPoint x: 800, startPoint y: 567, endPoint x: 708, endPoint y: 555, distance: 92.7
click at [708, 555] on div "Additional notes 21825,00" at bounding box center [923, 573] width 431 height 88
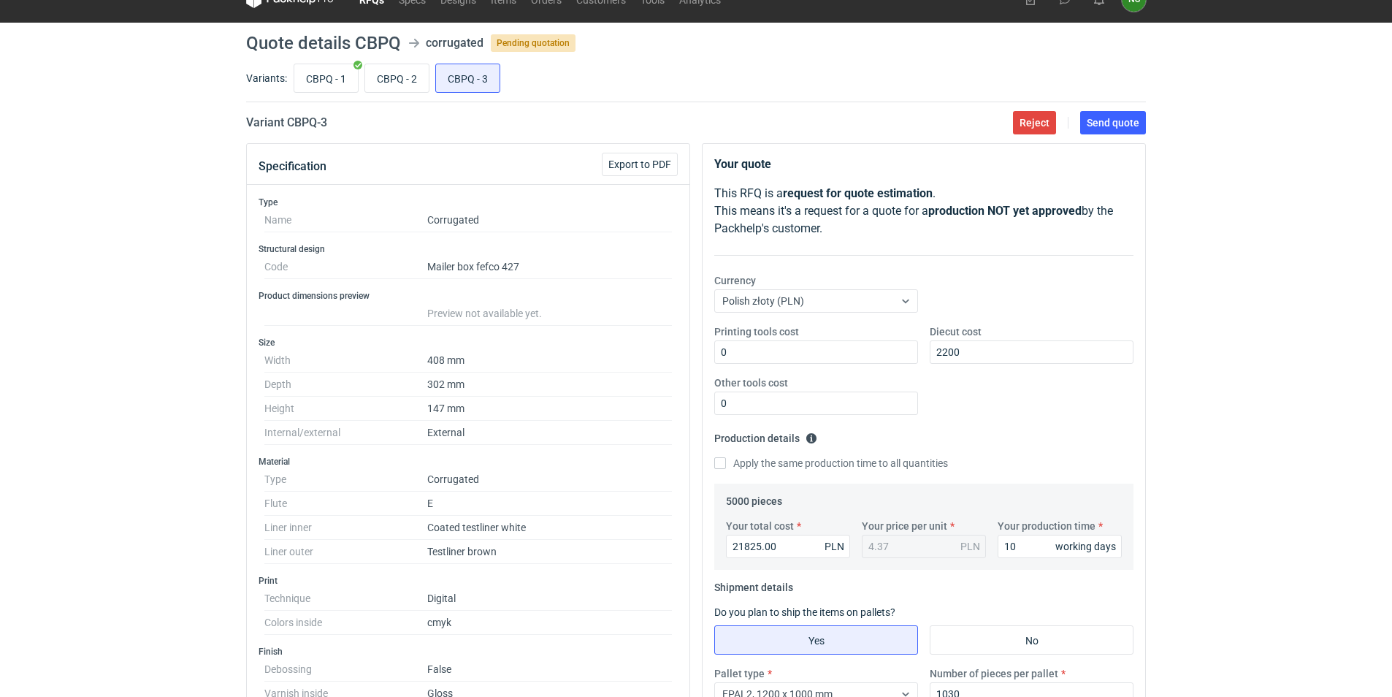
scroll to position [0, 0]
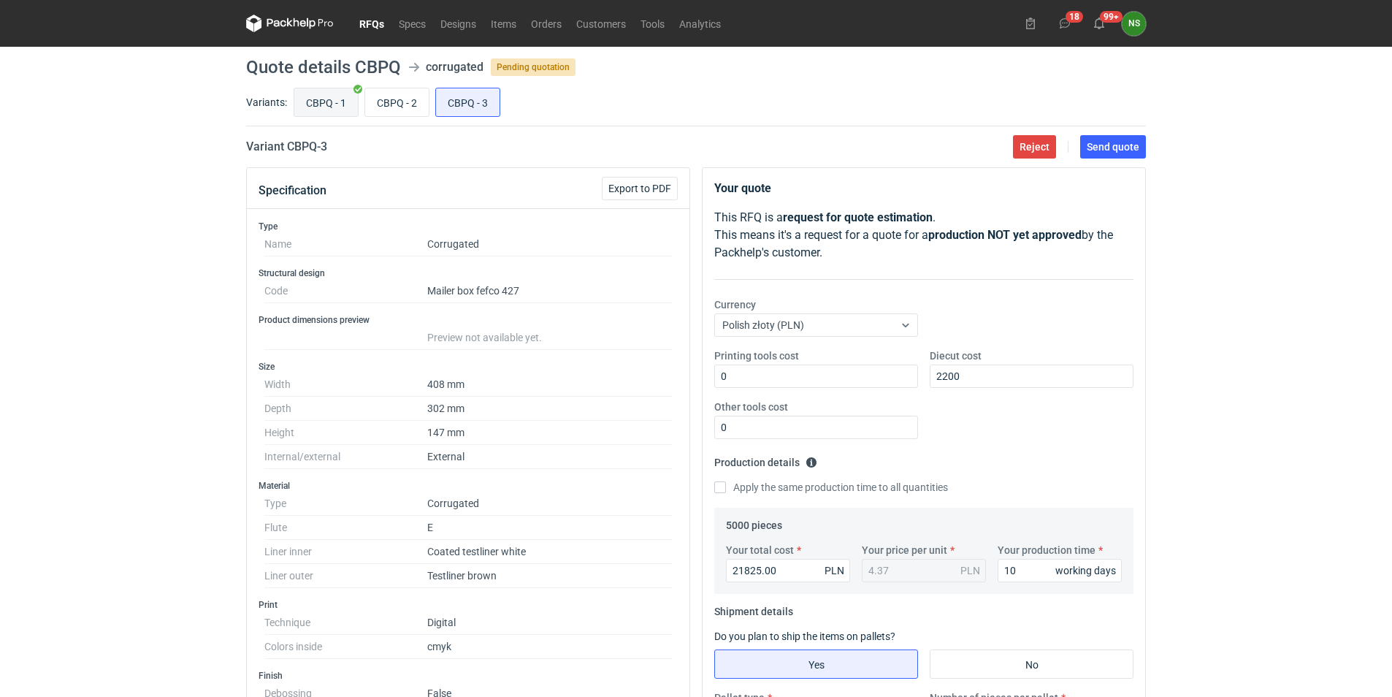
click at [342, 101] on input "CBPQ - 1" at bounding box center [326, 102] width 64 height 28
radio input "true"
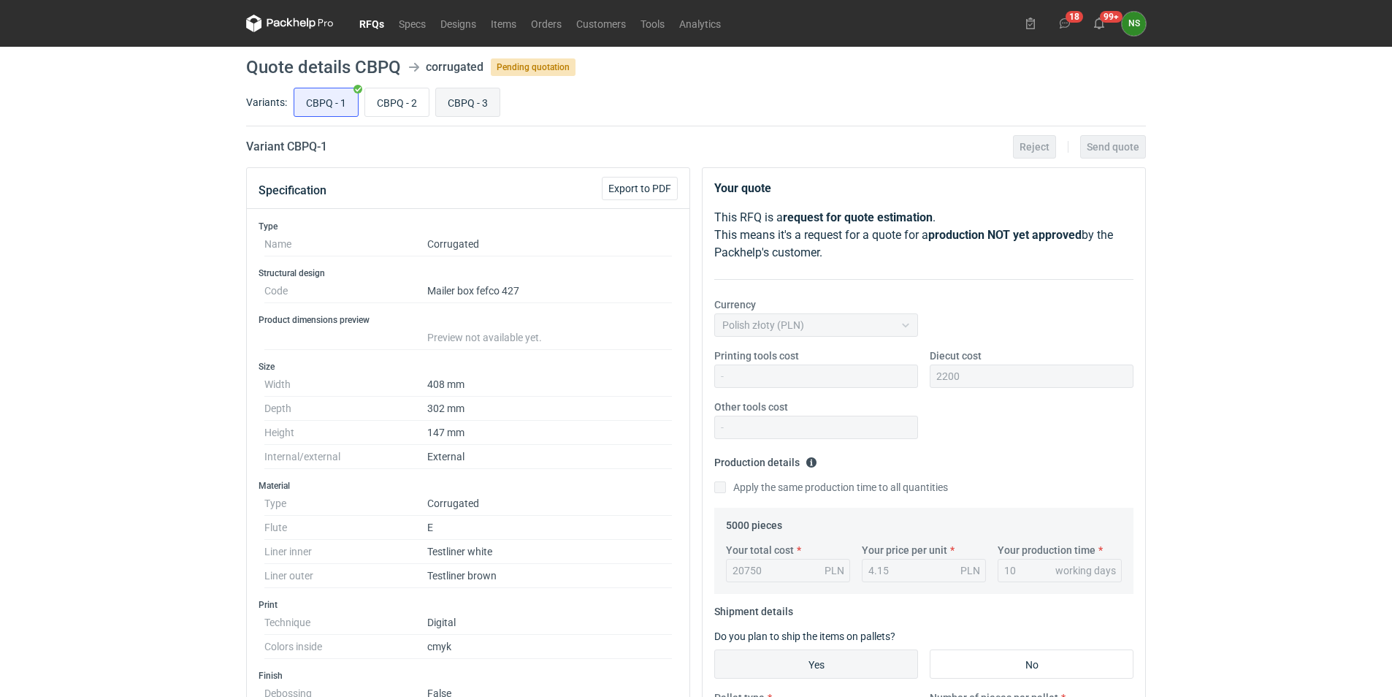
click at [474, 103] on input "CBPQ - 3" at bounding box center [468, 102] width 64 height 28
radio input "true"
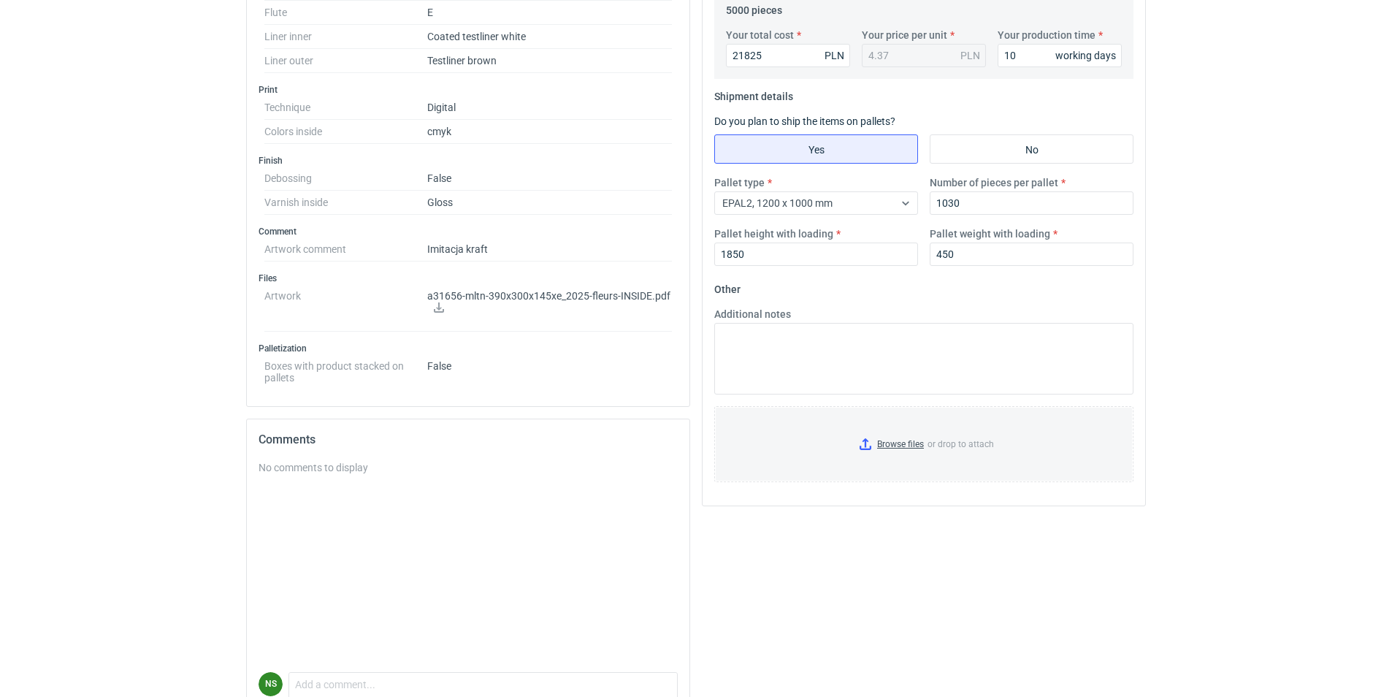
scroll to position [518, 0]
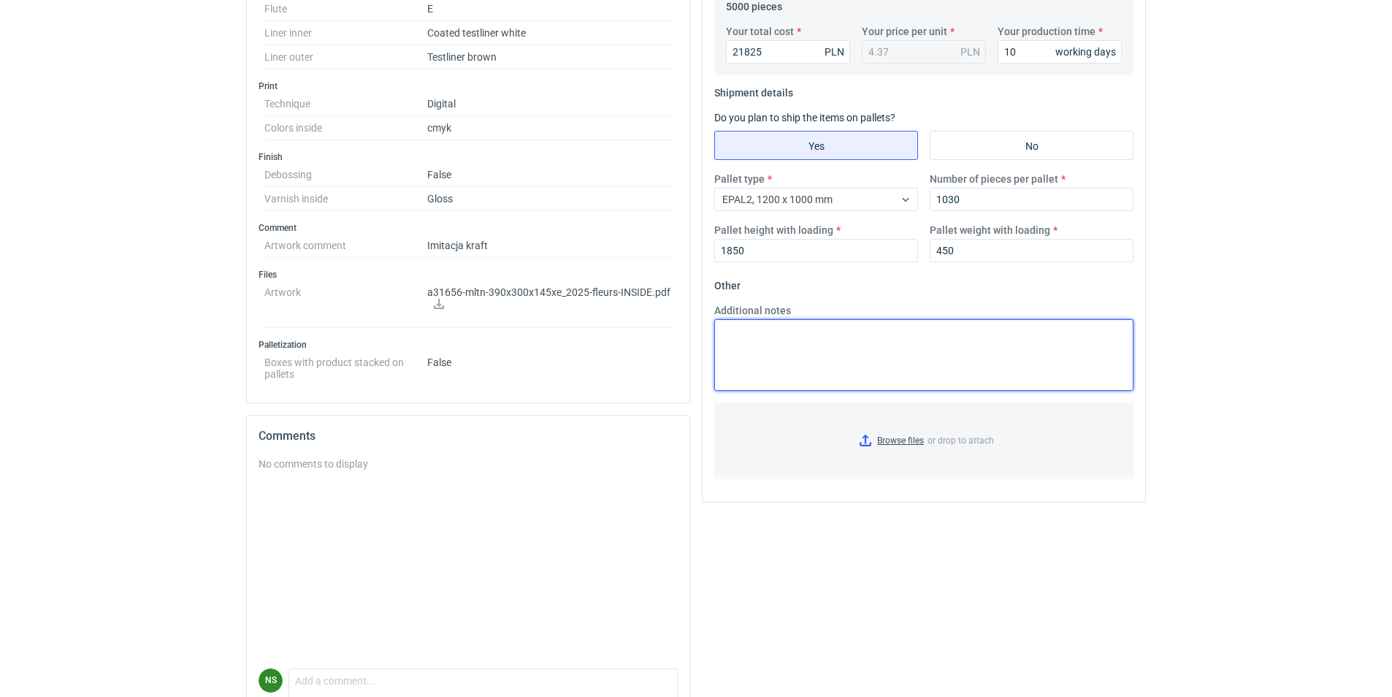
click at [806, 349] on textarea "Additional notes" at bounding box center [923, 355] width 419 height 72
paste textarea "gramatura 378 zgodnie z rozmową planowany przegląd maszyny druku HP500 w termin…"
type textarea "gramatura 378 zgodnie z rozmową planowany przegląd maszyny druku HP500 w termin…"
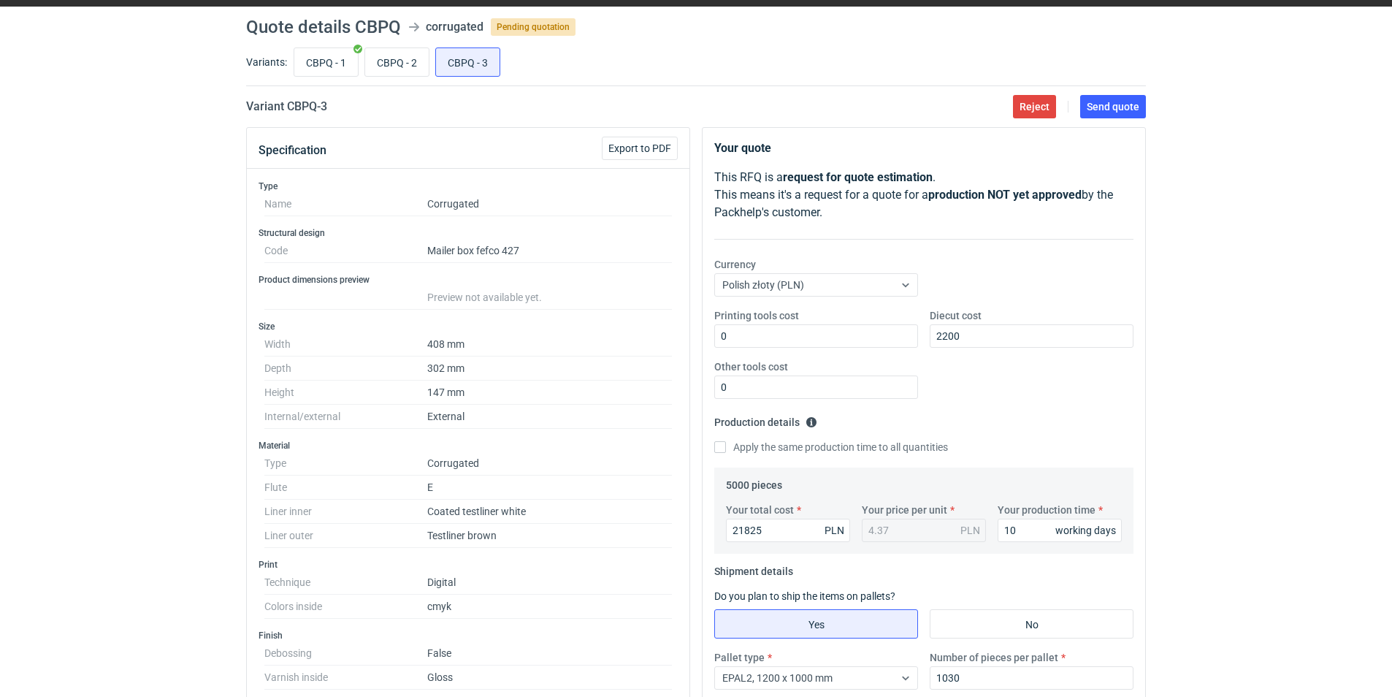
scroll to position [0, 0]
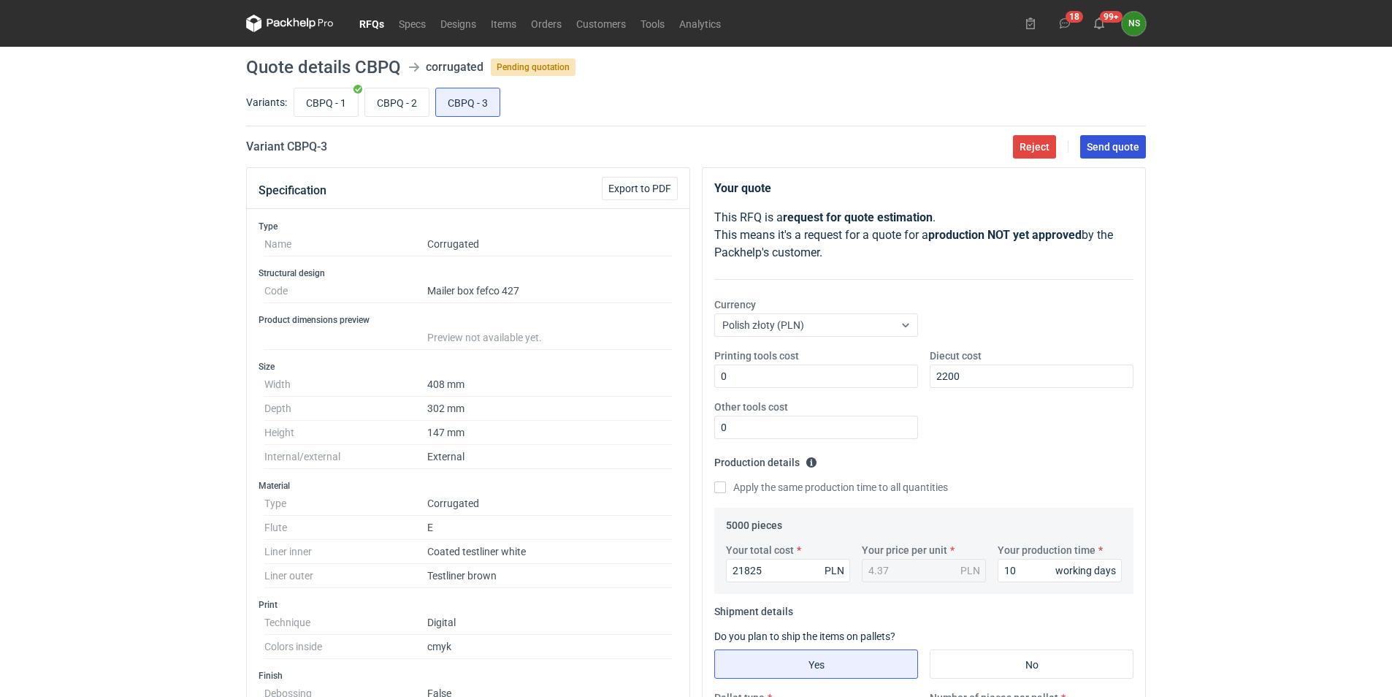
click at [1103, 147] on span "Send quote" at bounding box center [1112, 147] width 53 height 10
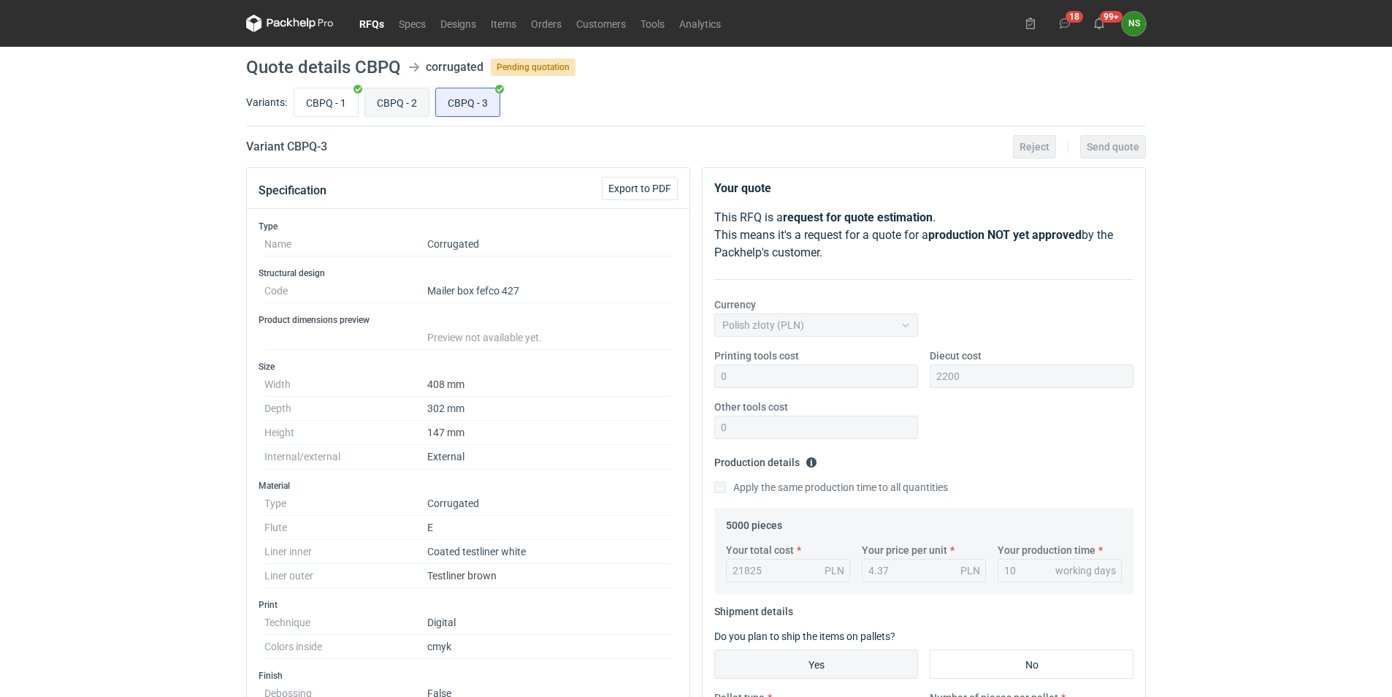
click at [410, 102] on input "CBPQ - 2" at bounding box center [397, 102] width 64 height 28
radio input "true"
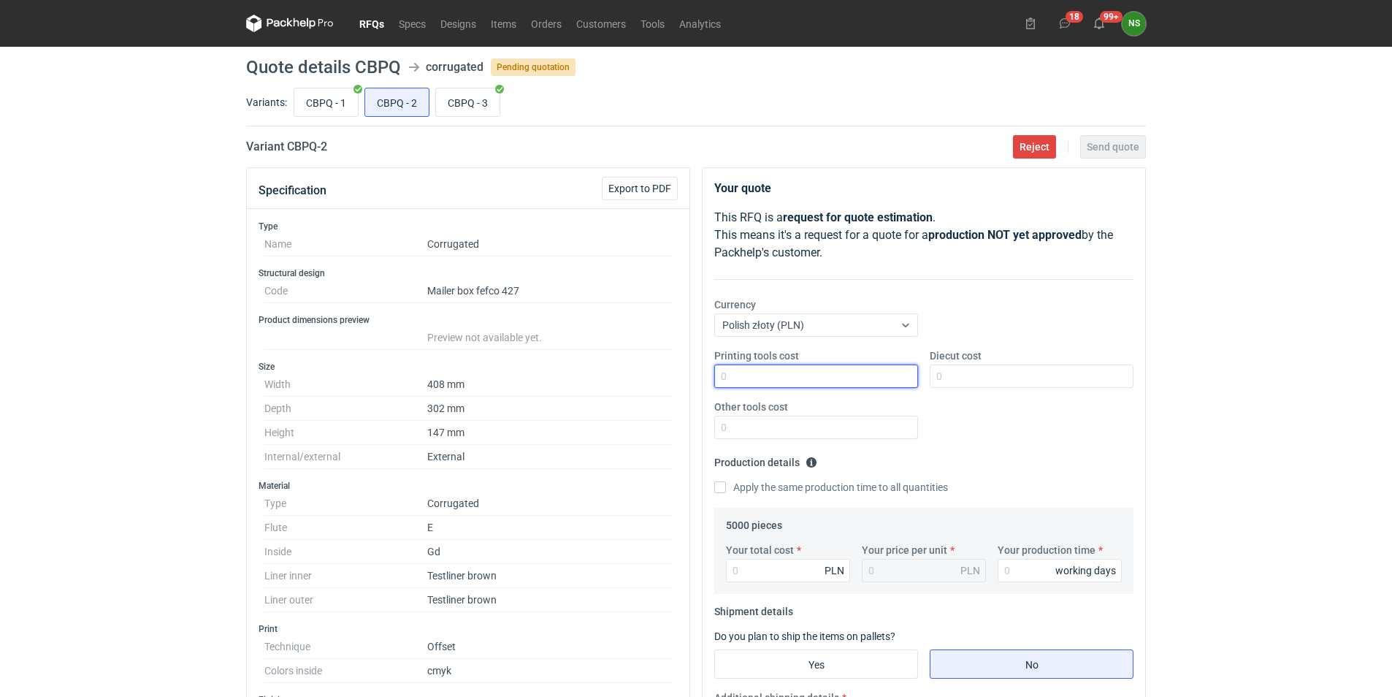
click at [751, 382] on input "Printing tools cost" at bounding box center [816, 375] width 204 height 23
type input "0"
click at [948, 378] on input "Diecut cost" at bounding box center [1032, 375] width 204 height 23
type input "2200"
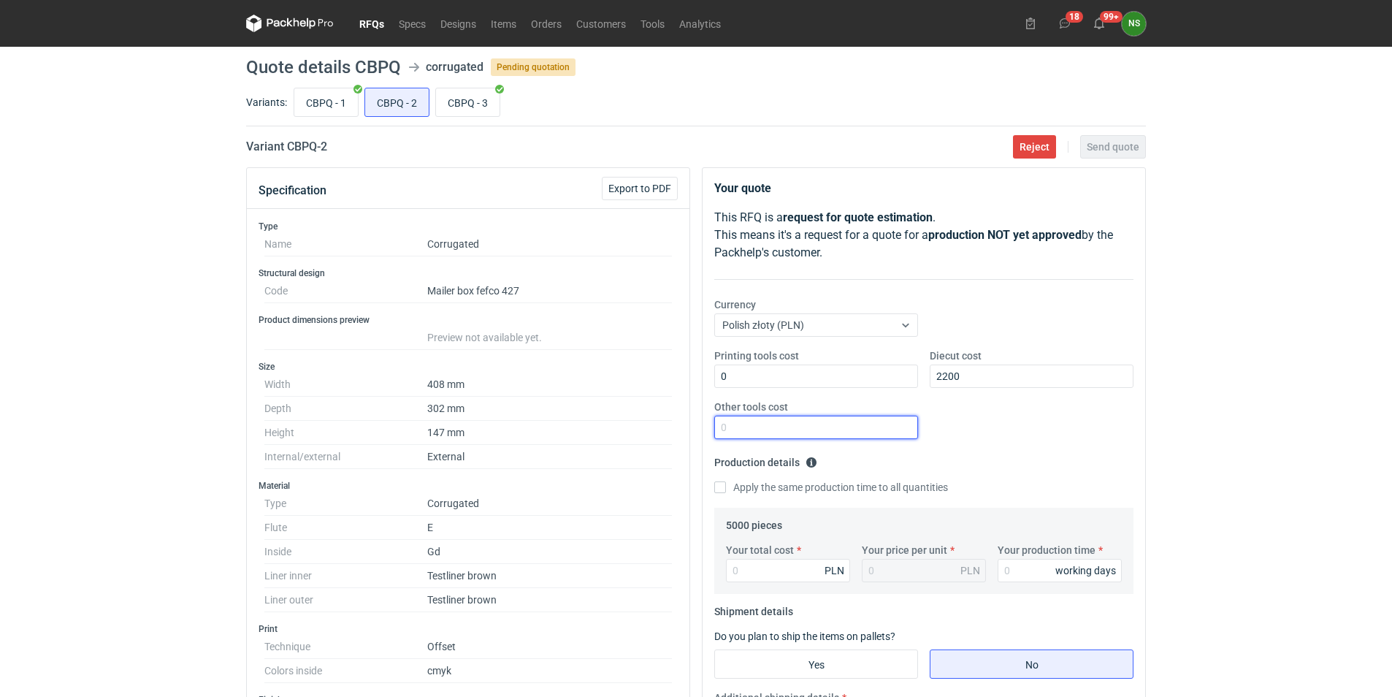
click at [822, 427] on input "Other tools cost" at bounding box center [816, 426] width 204 height 23
type input "0"
click at [751, 564] on input "Your total cost" at bounding box center [788, 570] width 124 height 23
click at [324, 99] on input "CBPQ - 1" at bounding box center [326, 102] width 64 height 28
radio input "true"
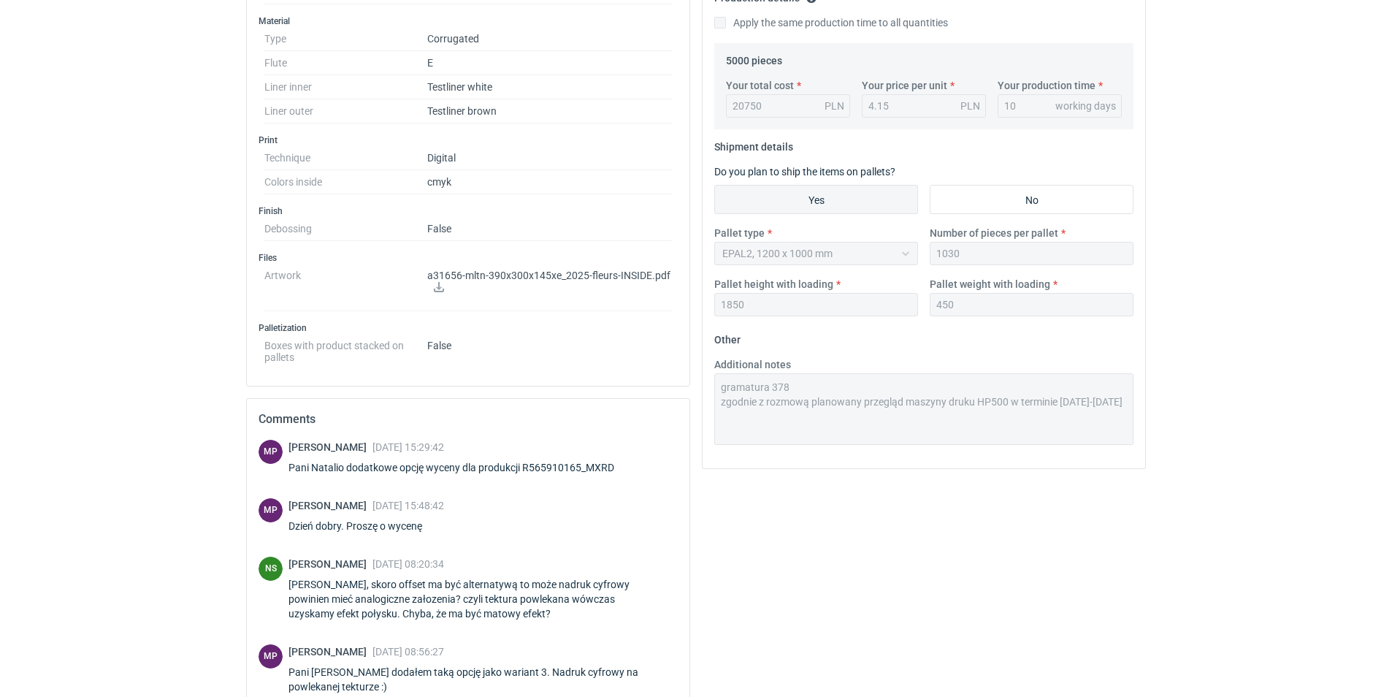
scroll to position [582, 0]
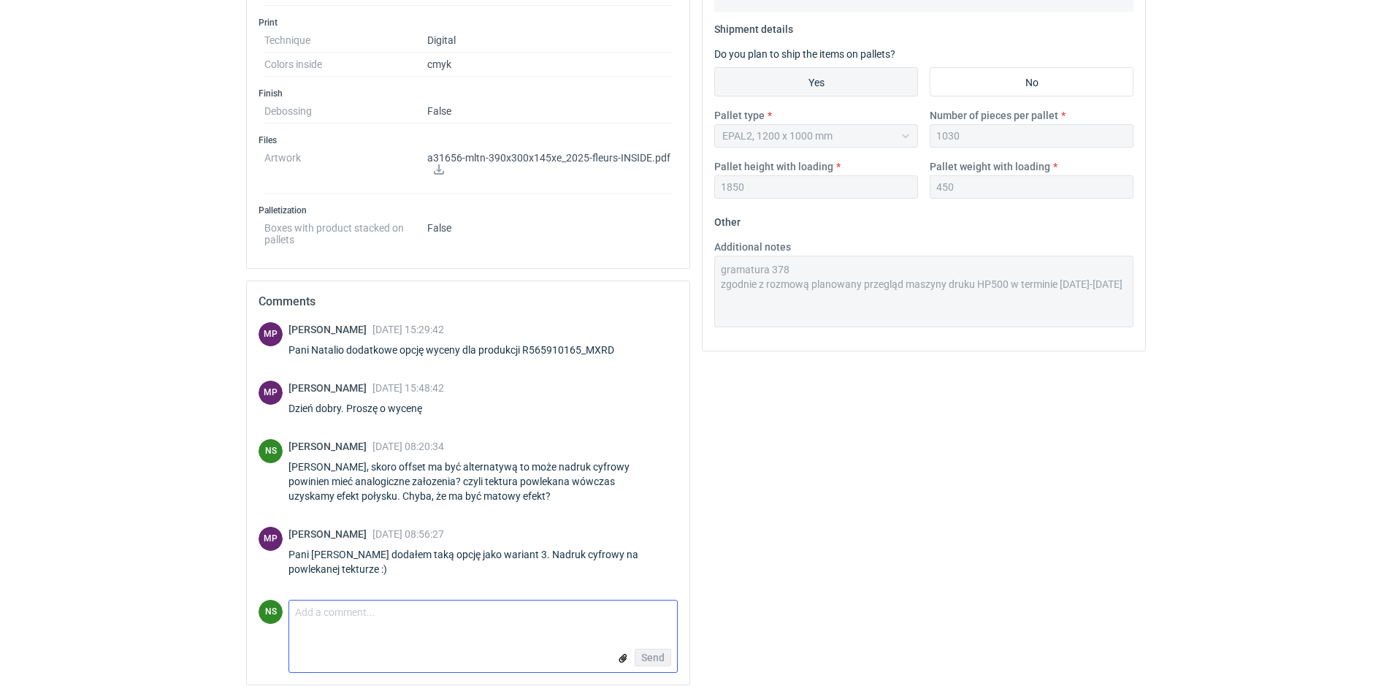
click at [347, 624] on textarea "Comment message" at bounding box center [483, 615] width 388 height 31
click at [627, 659] on input "file" at bounding box center [623, 658] width 12 height 15
click at [326, 615] on textarea "Comment message" at bounding box center [483, 615] width 388 height 31
click at [622, 659] on input "file" at bounding box center [623, 658] width 12 height 15
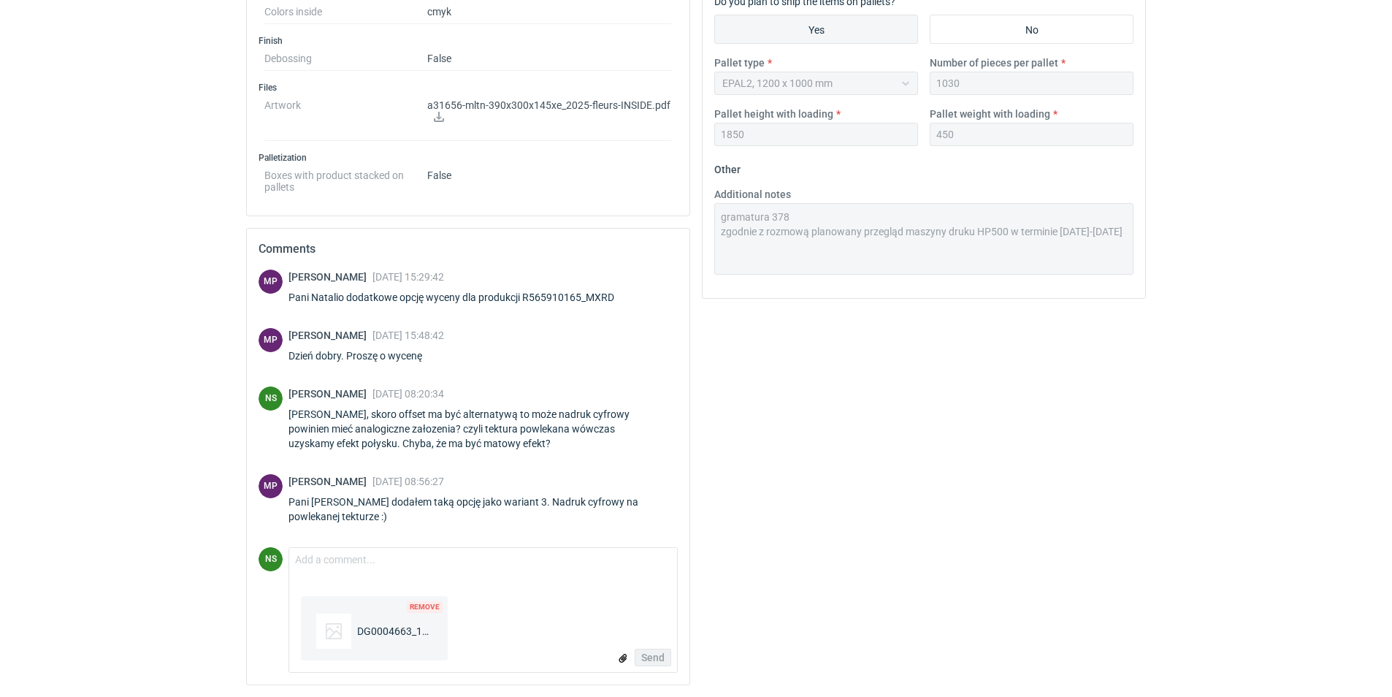
click at [417, 607] on span "Remove" at bounding box center [425, 607] width 36 height 12
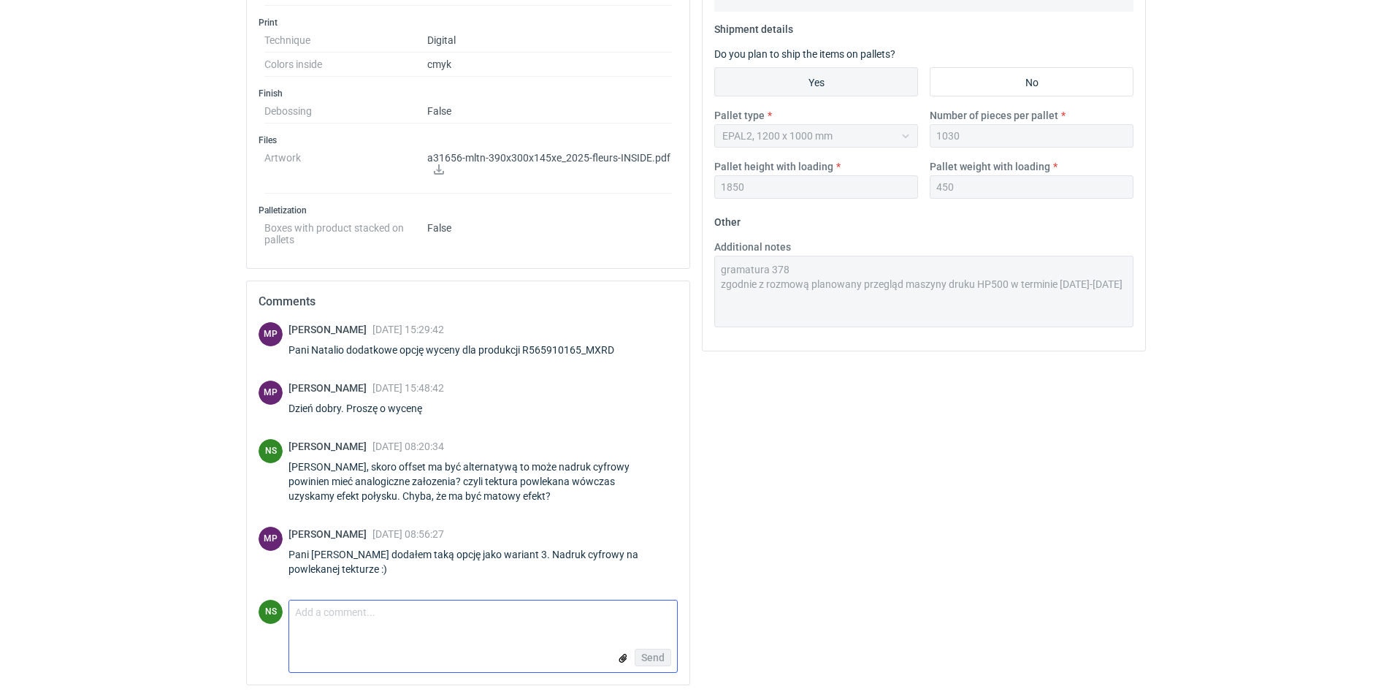
click at [620, 659] on input "file" at bounding box center [623, 658] width 12 height 15
click at [372, 625] on textarea "Comment message" at bounding box center [483, 615] width 388 height 31
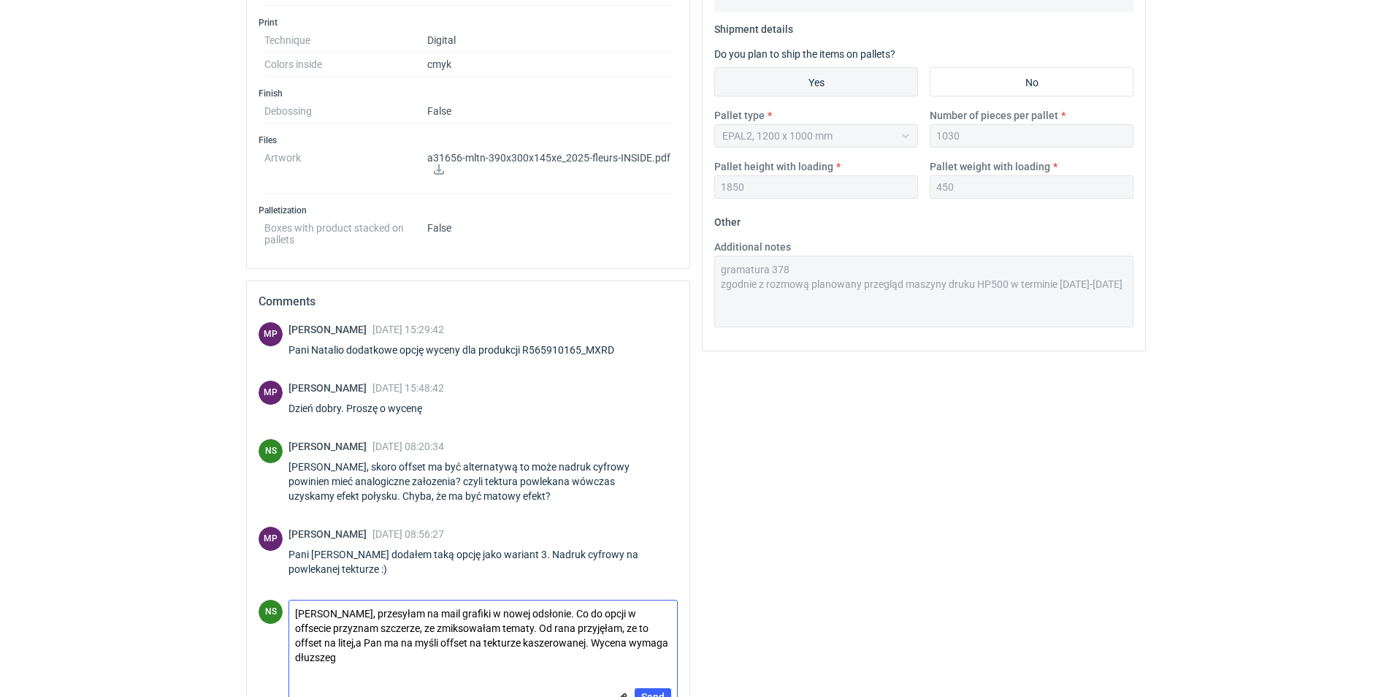
scroll to position [0, 0]
click at [315, 655] on textarea "[PERSON_NAME], przesyłam na mail grafiki w nowej odsłonie. Co do opcji w offsec…" at bounding box center [483, 635] width 388 height 70
click at [643, 656] on textarea "[PERSON_NAME], przesyłam na mail grafiki w nowej odsłonie. Co do opcji w offsec…" at bounding box center [483, 635] width 388 height 70
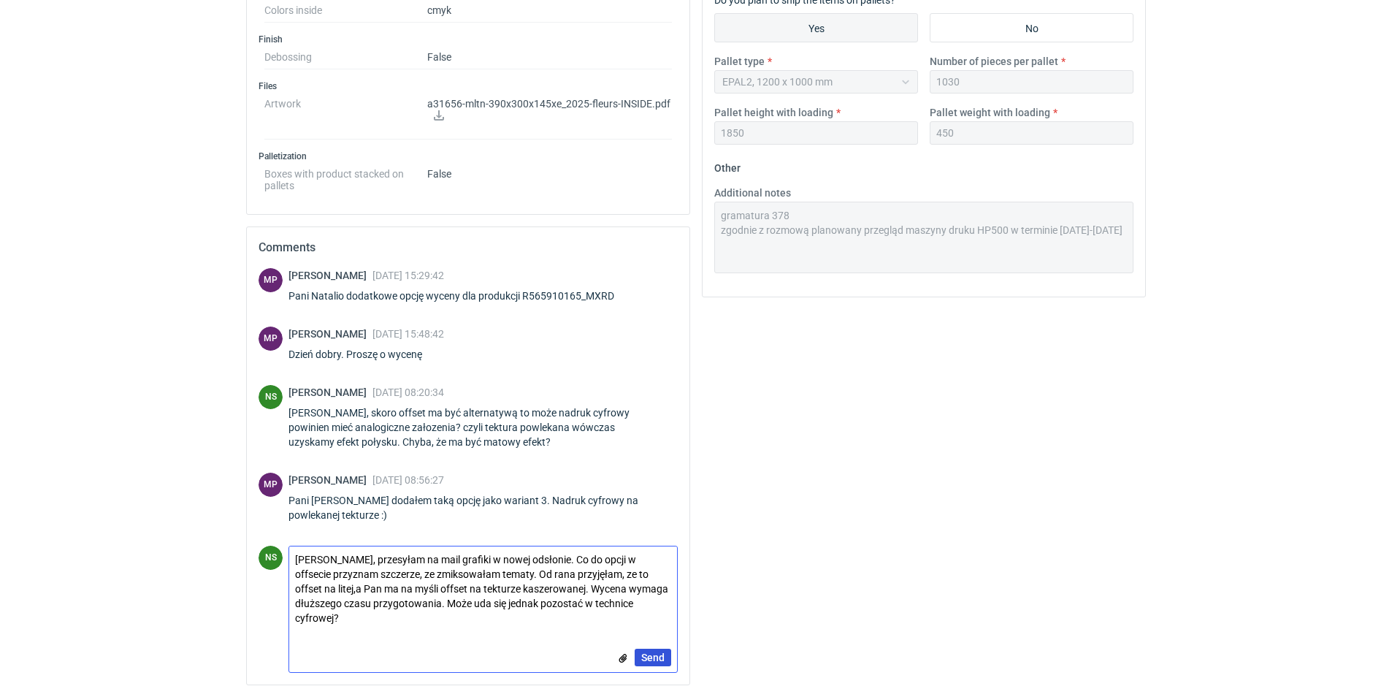
type textarea "[PERSON_NAME], przesyłam na mail grafiki w nowej odsłonie. Co do opcji w offsec…"
click at [659, 657] on span "Send" at bounding box center [652, 657] width 23 height 10
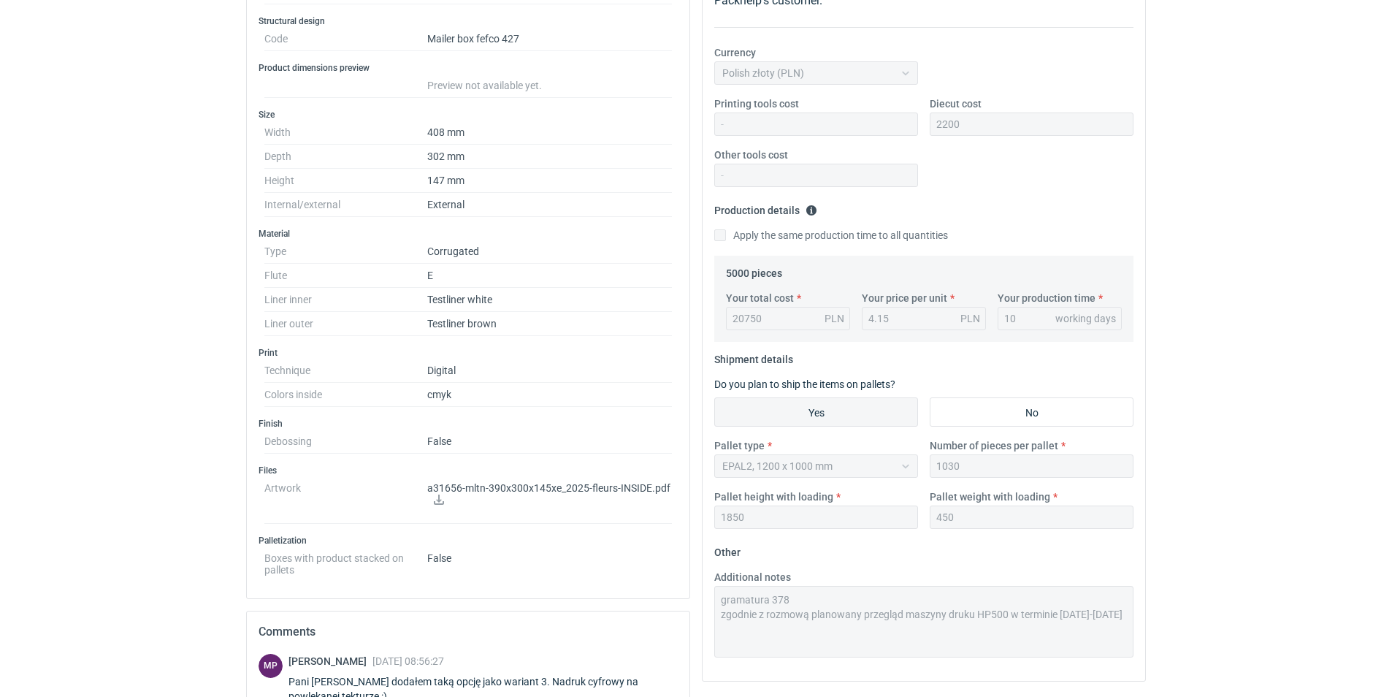
scroll to position [40, 0]
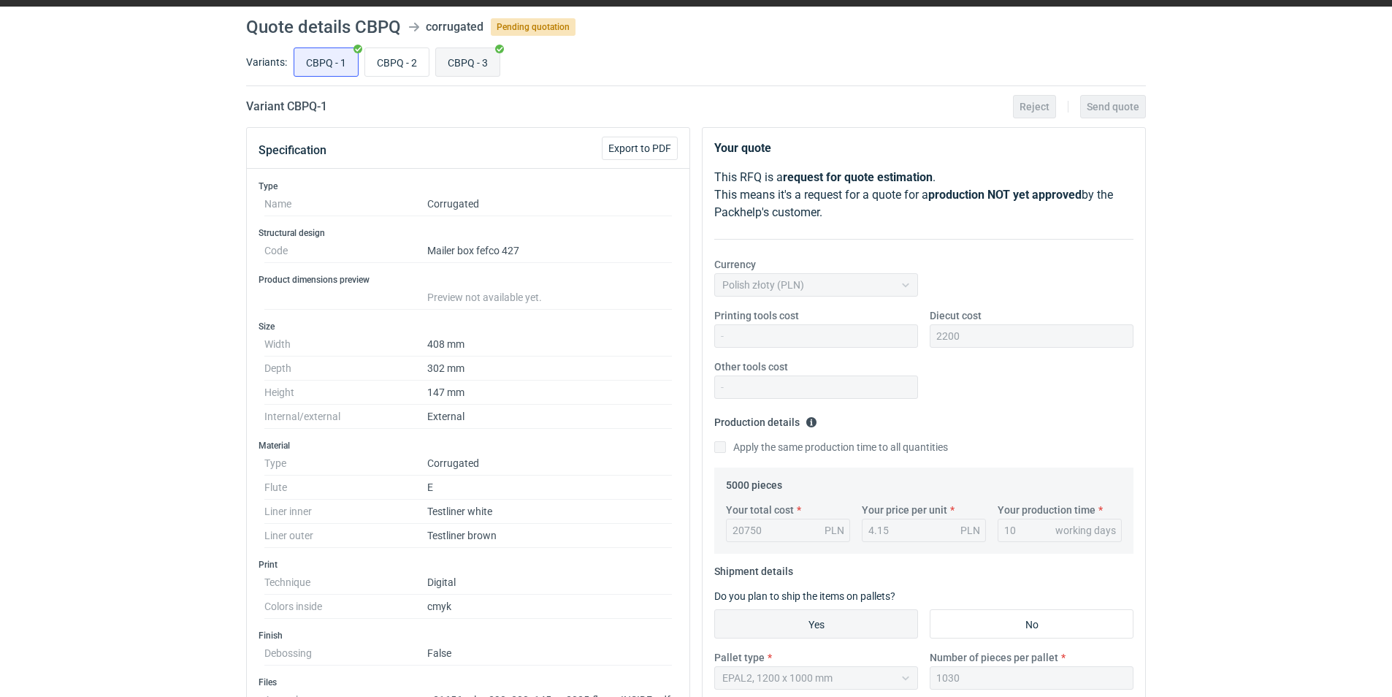
click at [475, 66] on input "CBPQ - 3" at bounding box center [468, 62] width 64 height 28
radio input "true"
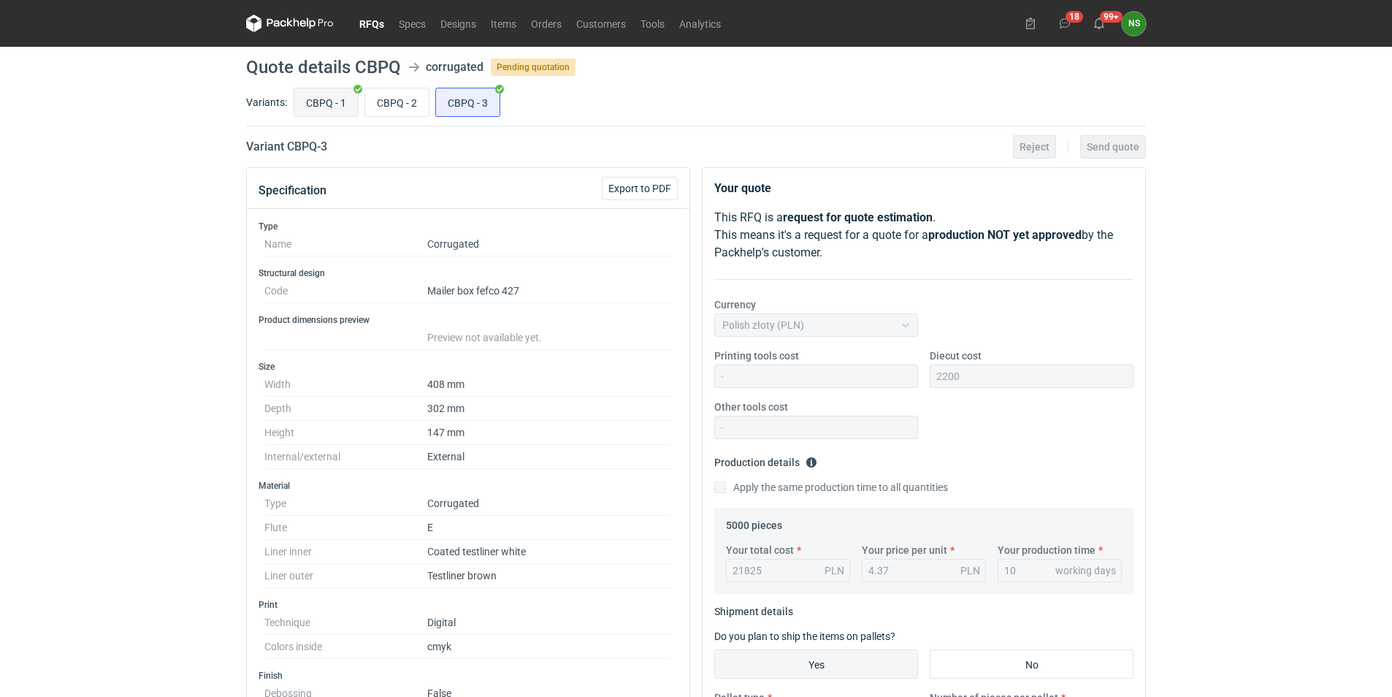
click at [298, 104] on input "CBPQ - 1" at bounding box center [326, 102] width 64 height 28
radio input "true"
click at [382, 23] on link "RFQs" at bounding box center [371, 24] width 39 height 18
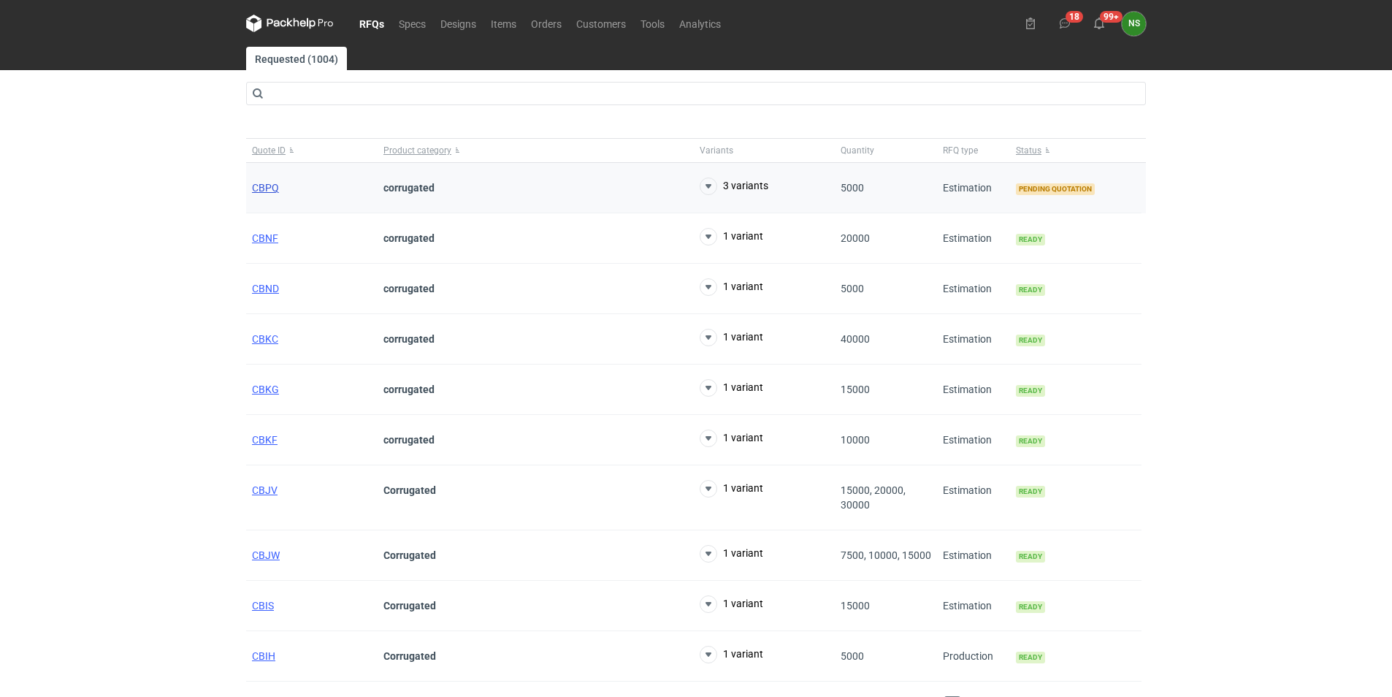
click at [267, 187] on span "CBPQ" at bounding box center [265, 188] width 27 height 12
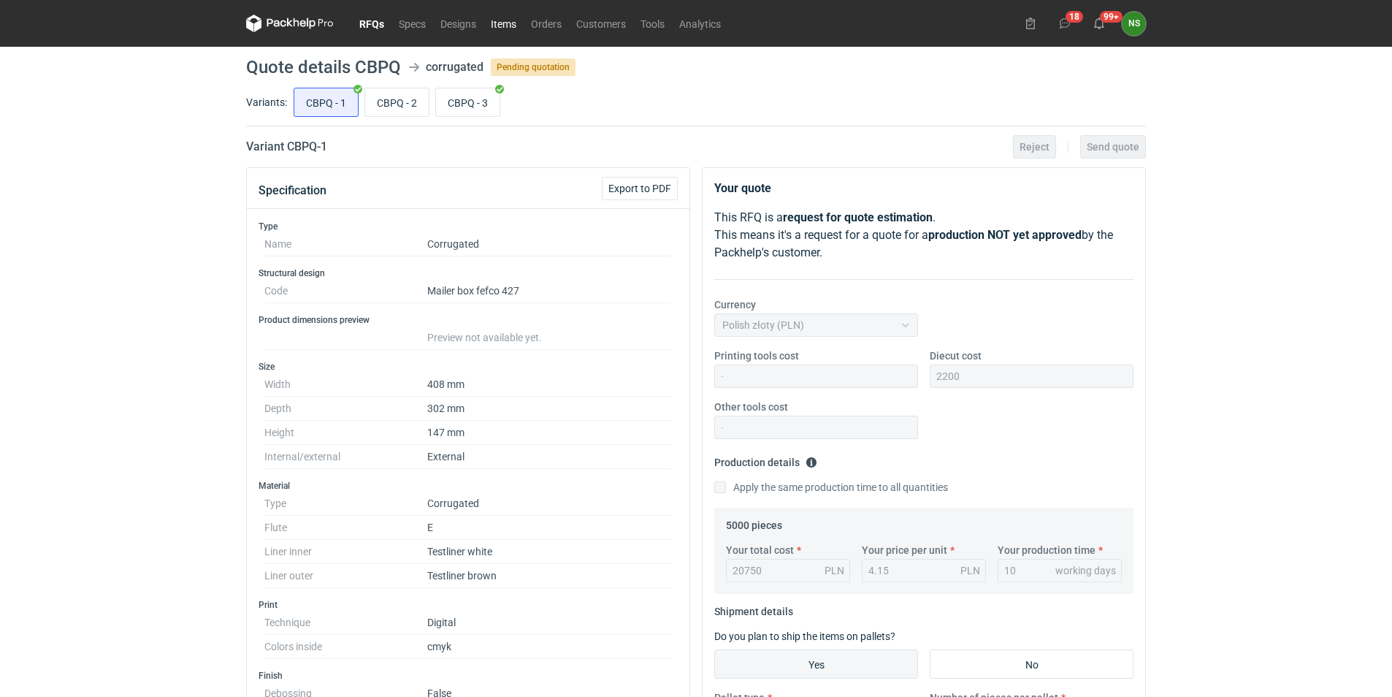
scroll to position [203, 0]
click at [544, 21] on link "Orders" at bounding box center [546, 24] width 45 height 18
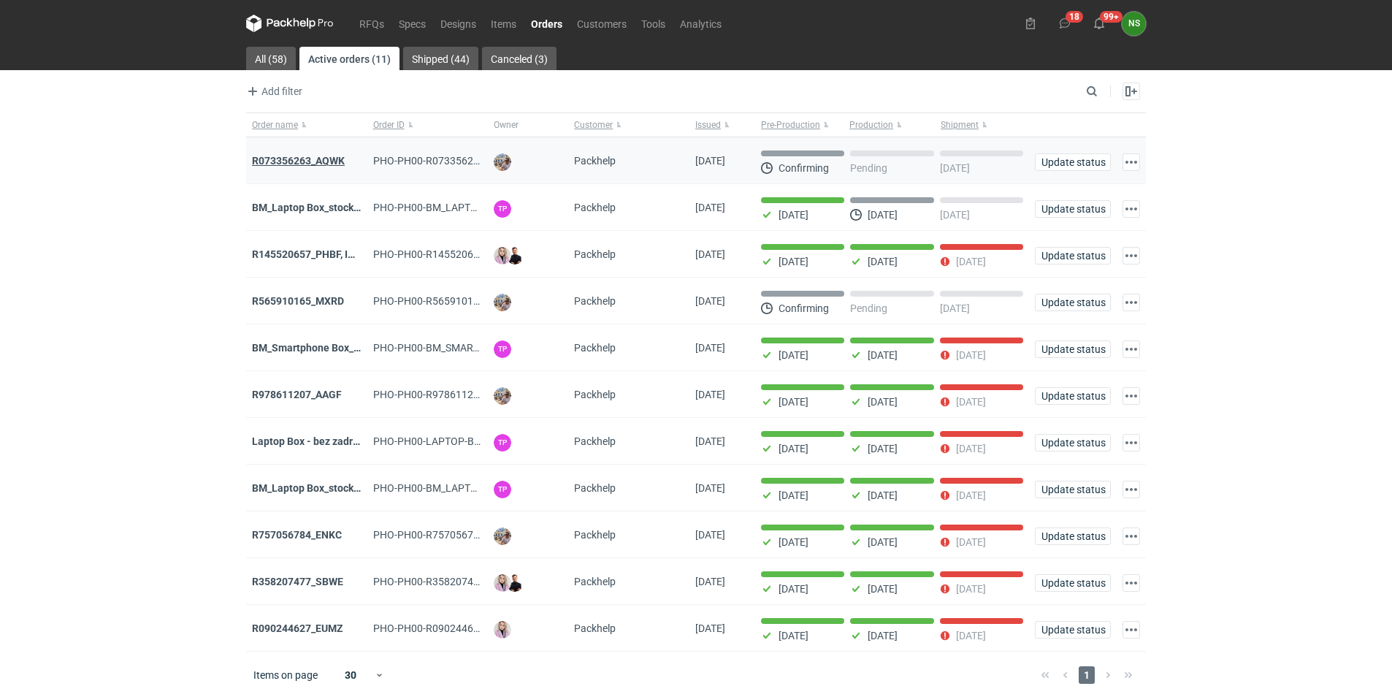
click at [322, 162] on strong "R073356263_AQWK" at bounding box center [298, 161] width 93 height 12
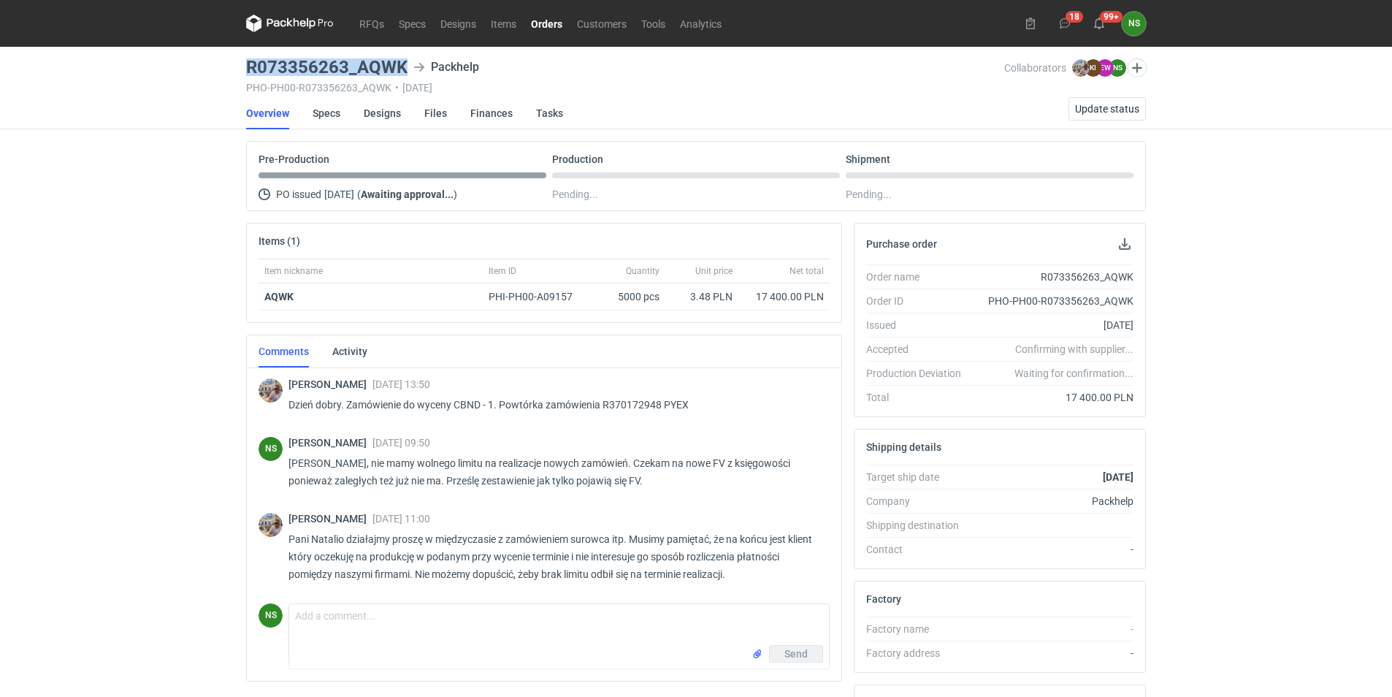
drag, startPoint x: 403, startPoint y: 66, endPoint x: 242, endPoint y: 69, distance: 161.4
click at [242, 69] on main "R073356263_AQWK Packhelp PHO-PH00-R073356263_AQWK • [DATE] Collaborators [PERSO…" at bounding box center [695, 493] width 911 height 892
copy h3 "R073356263_AQWK"
drag, startPoint x: 483, startPoint y: 403, endPoint x: 458, endPoint y: 404, distance: 24.8
click at [458, 404] on p "Dzień dobry. Zamówienie do wyceny CBND - 1. Powtórka zamówienia R370172948 PYEX" at bounding box center [552, 405] width 529 height 18
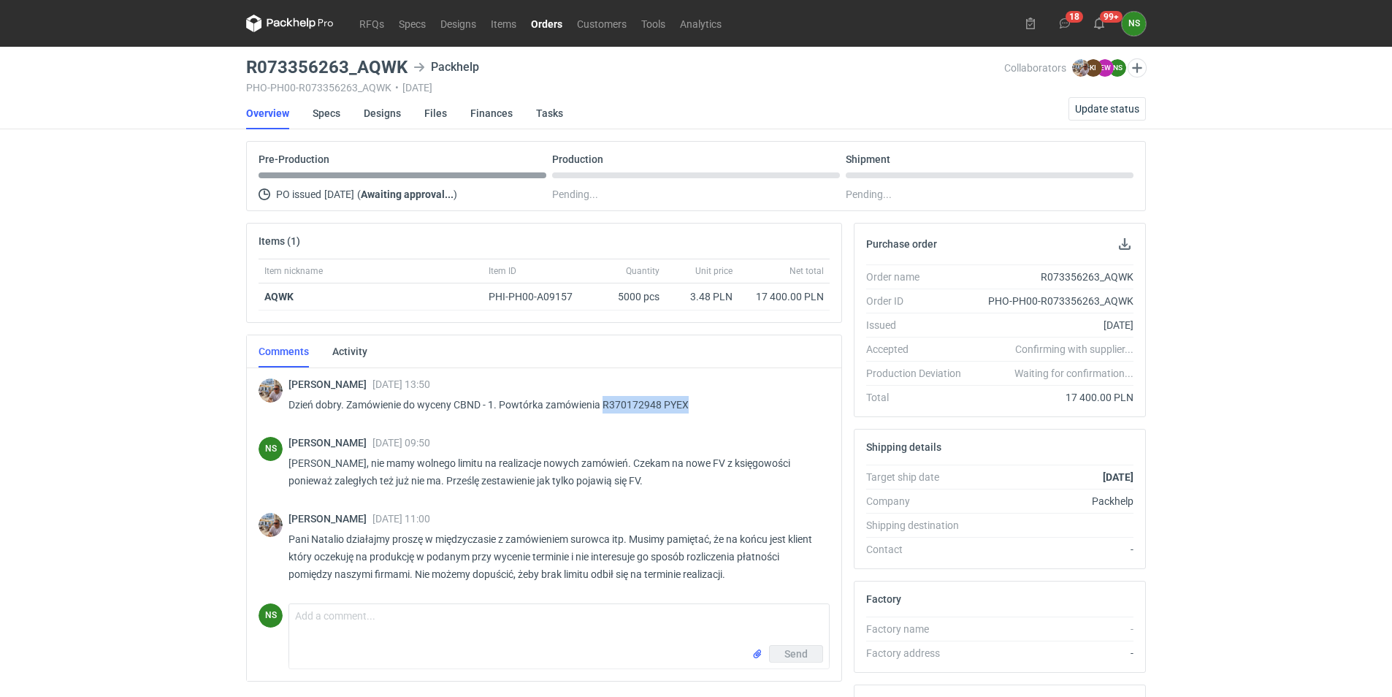
drag, startPoint x: 691, startPoint y: 402, endPoint x: 605, endPoint y: 403, distance: 86.2
click at [605, 403] on p "Dzień dobry. Zamówienie do wyceny CBND - 1. Powtórka zamówienia R370172948 PYEX" at bounding box center [552, 405] width 529 height 18
copy p "R370172948 PYEX"
